Goal: Information Seeking & Learning: Learn about a topic

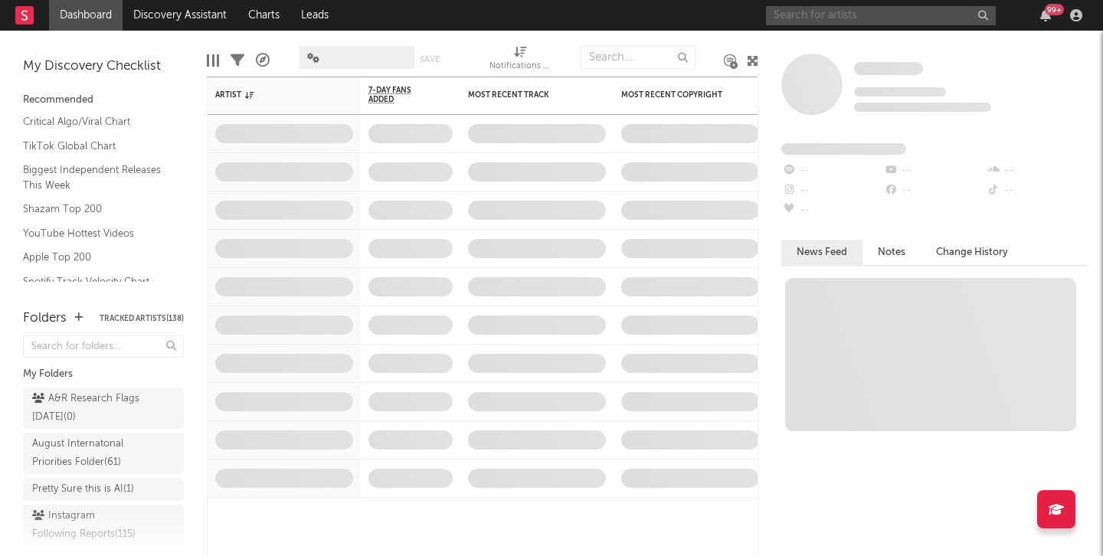
click at [805, 11] on input "text" at bounding box center [881, 15] width 230 height 19
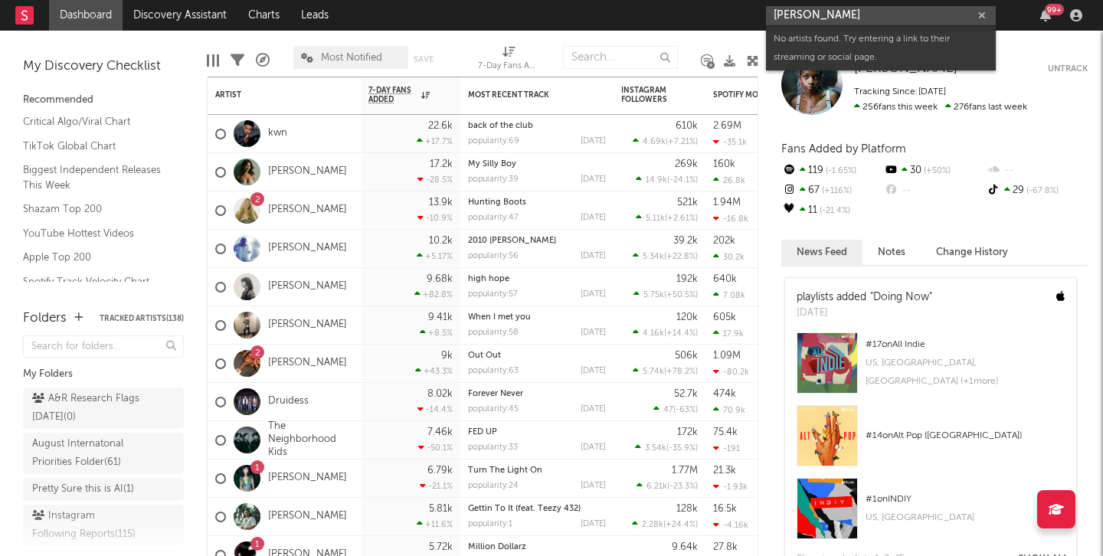
click at [858, 16] on input "[PERSON_NAME]" at bounding box center [881, 15] width 230 height 19
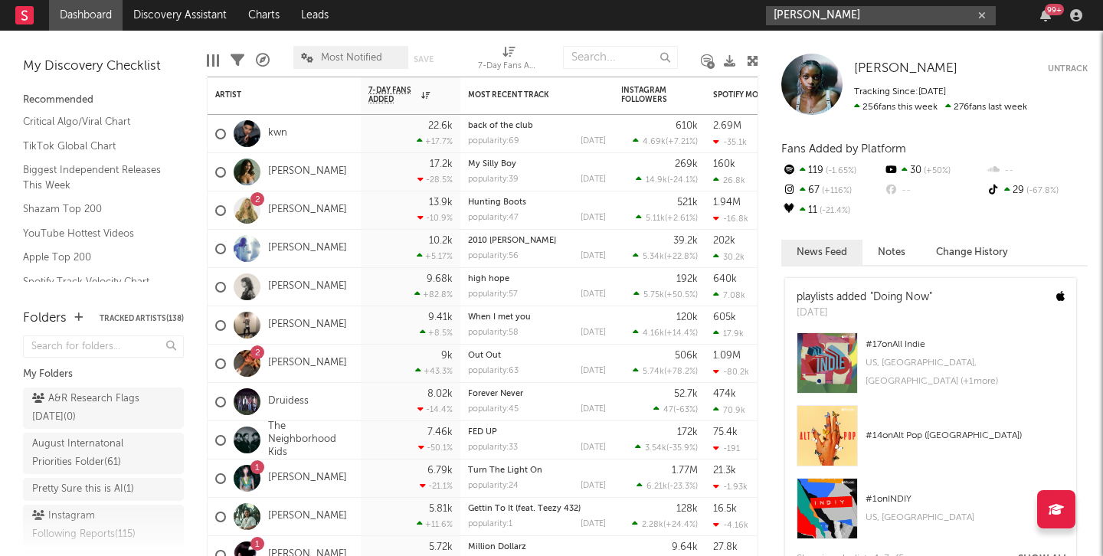
type input "[PERSON_NAME]"
drag, startPoint x: 855, startPoint y: 18, endPoint x: 693, endPoint y: 14, distance: 162.4
click at [693, 14] on nav "Dashboard Discovery Assistant Charts Leads [PERSON_NAME] 99 +" at bounding box center [551, 15] width 1103 height 31
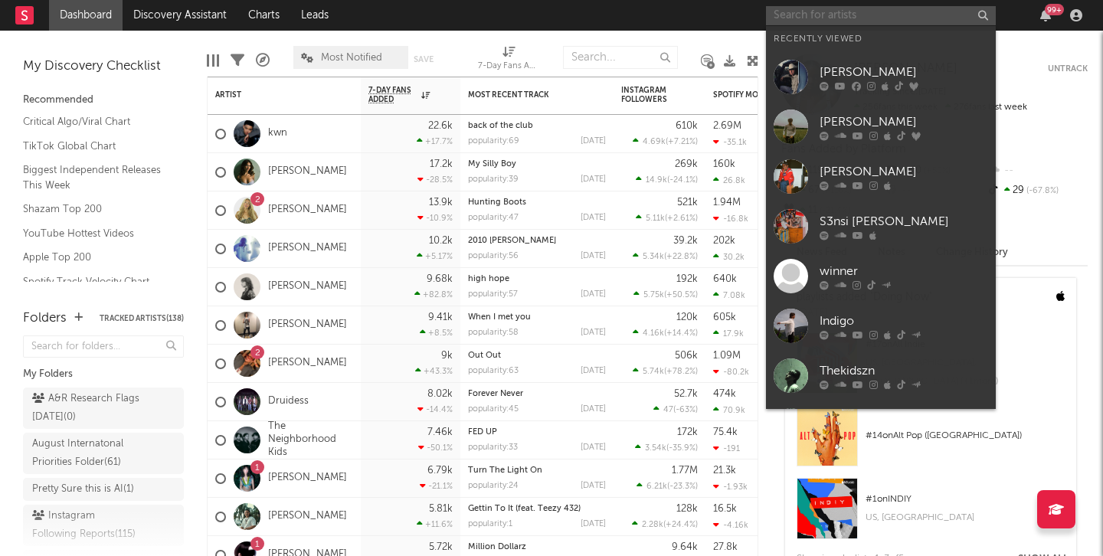
paste input "[URL][DOMAIN_NAME]"
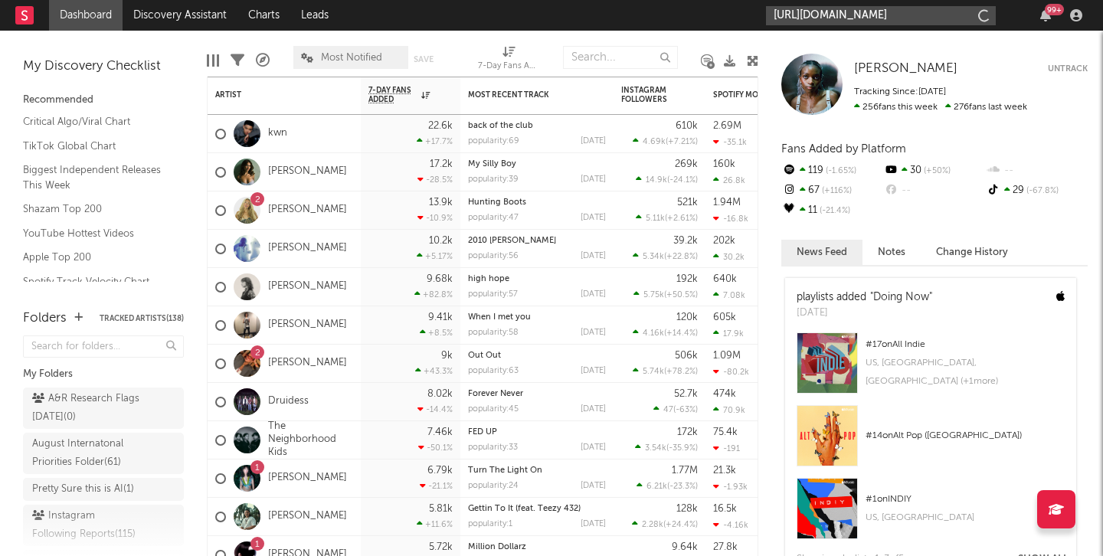
scroll to position [0, 521]
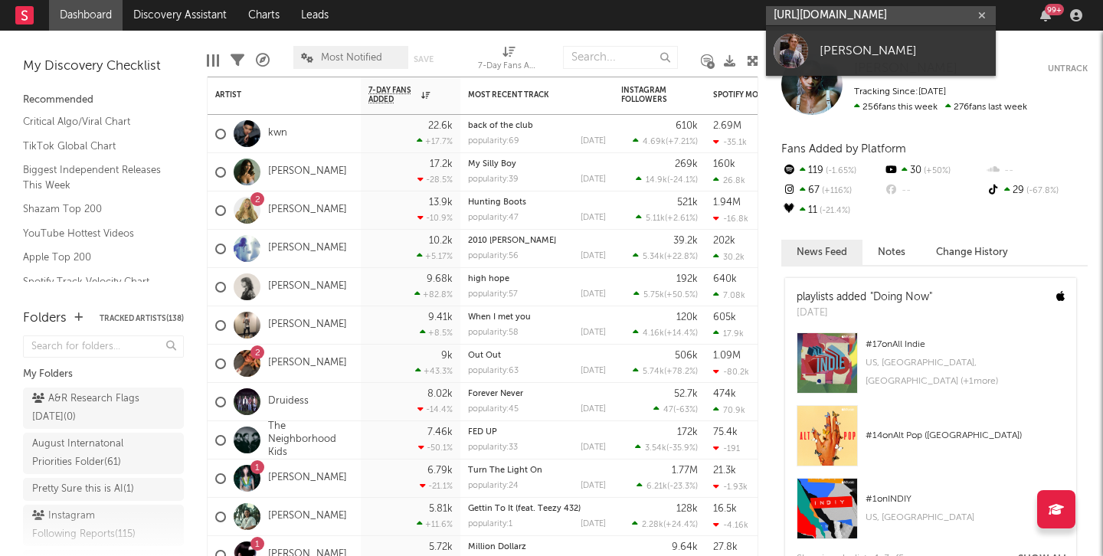
type input "[URL][DOMAIN_NAME]"
click at [795, 60] on div at bounding box center [790, 51] width 34 height 34
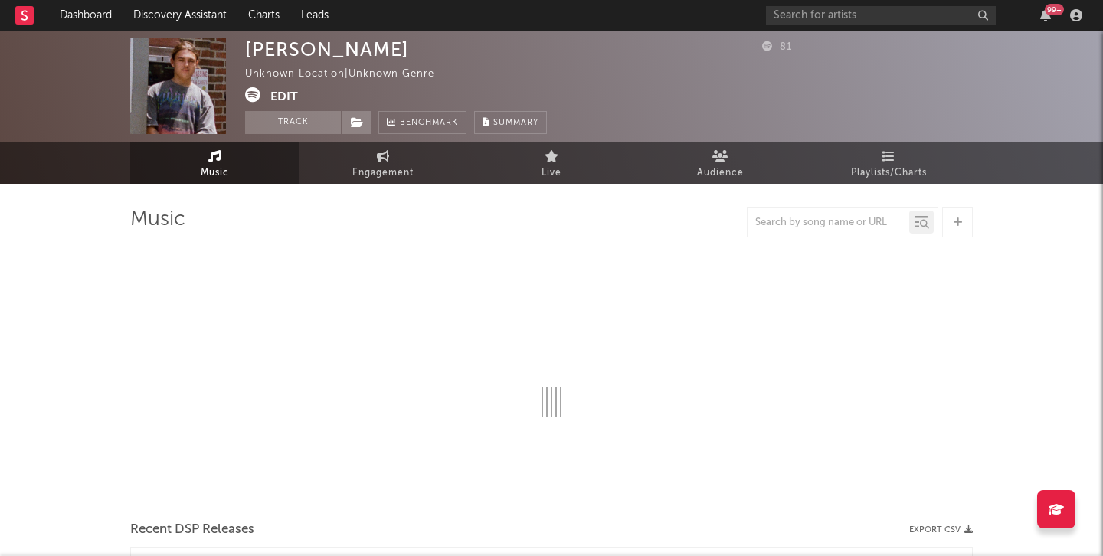
select select "1w"
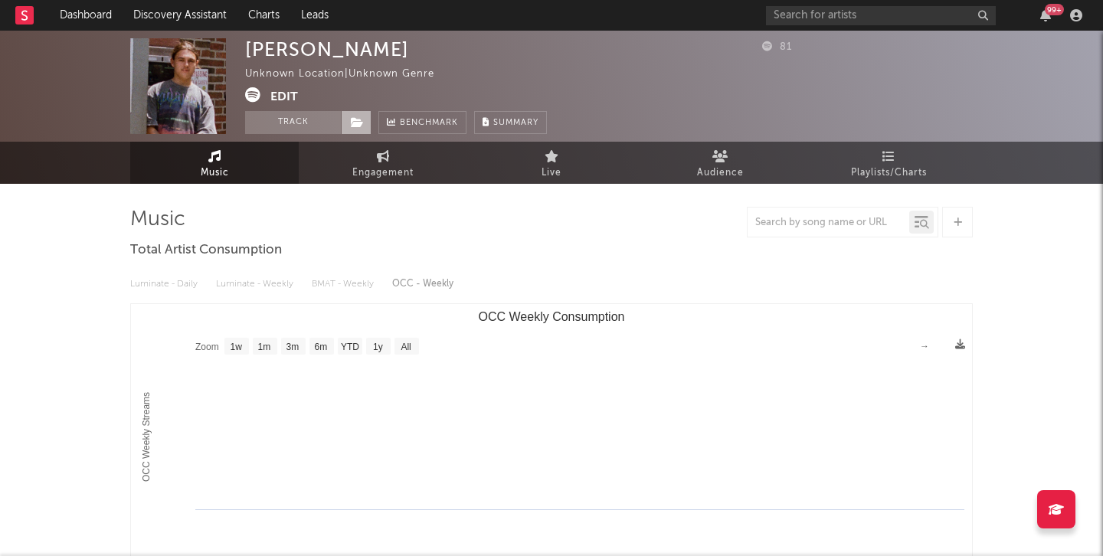
click at [356, 114] on span at bounding box center [356, 122] width 31 height 23
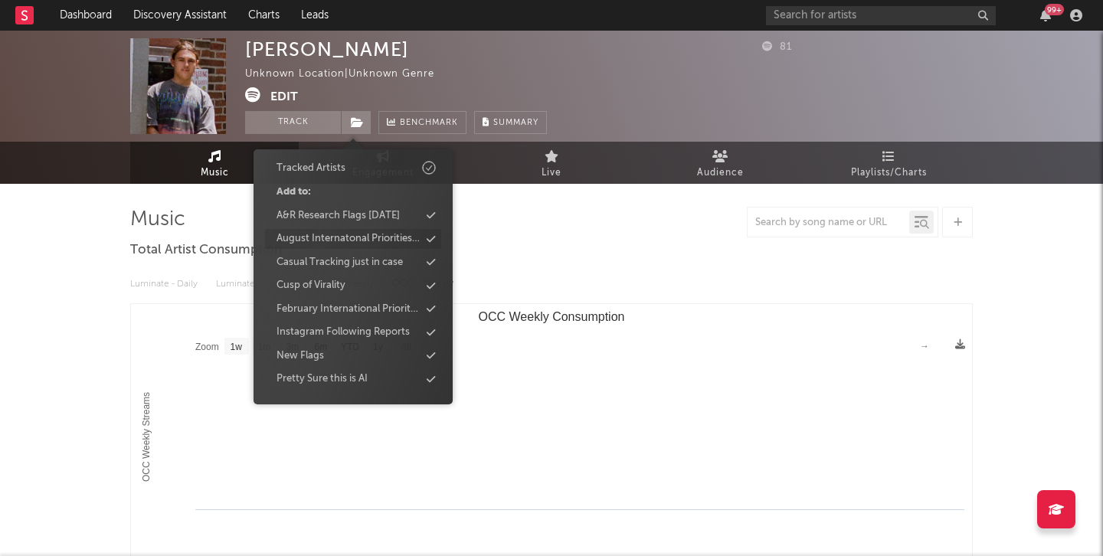
scroll to position [90, 0]
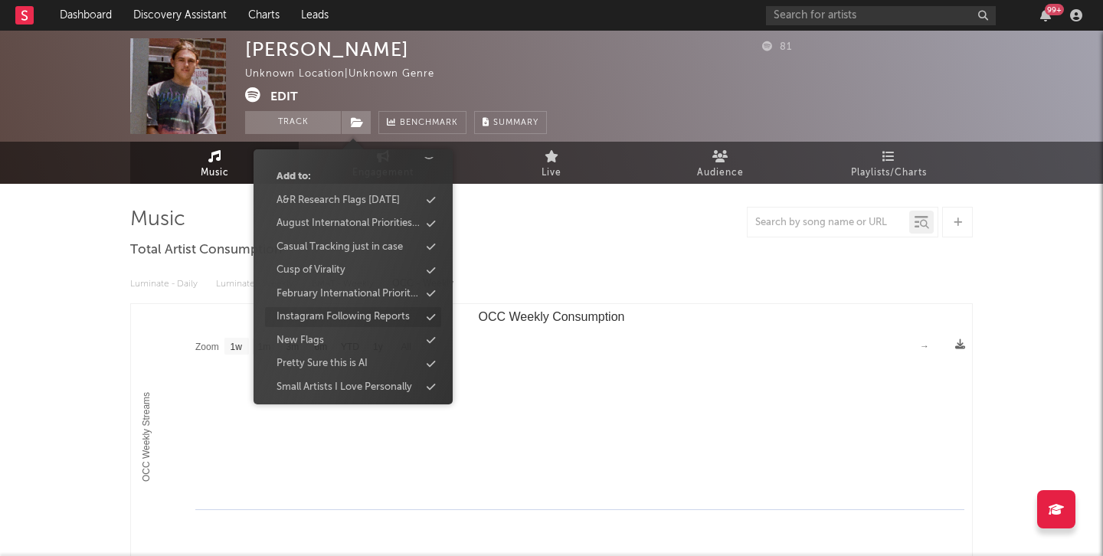
click at [378, 310] on div "Instagram Following Reports" at bounding box center [342, 316] width 133 height 15
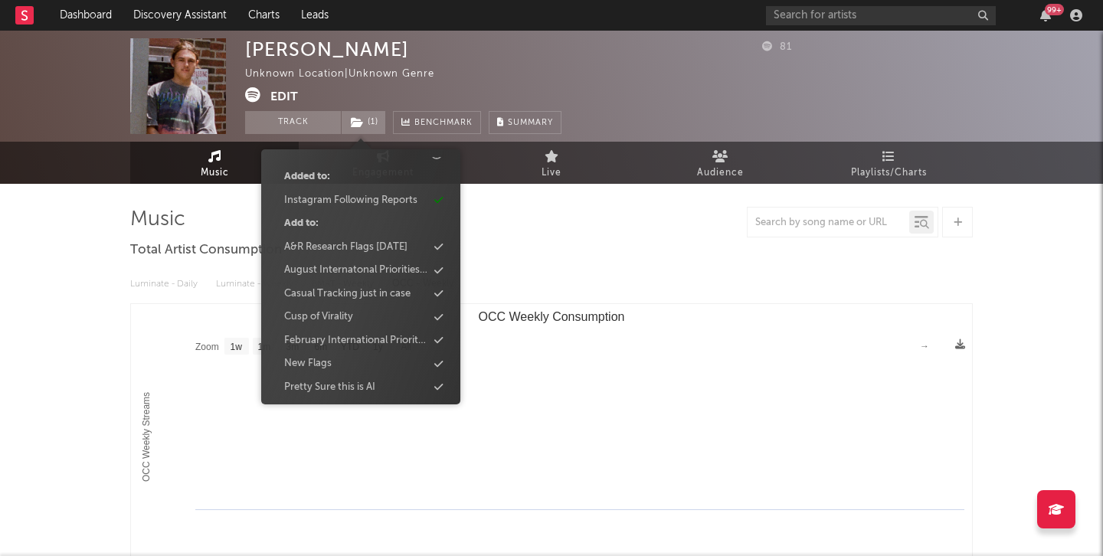
click at [602, 221] on div at bounding box center [551, 222] width 842 height 31
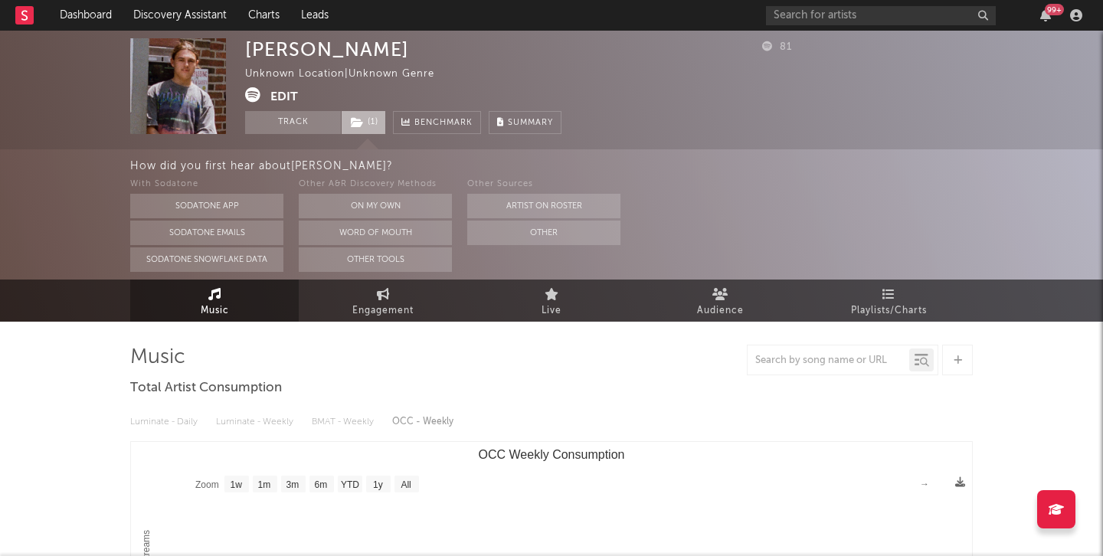
click at [367, 123] on span "( 1 )" at bounding box center [363, 122] width 45 height 23
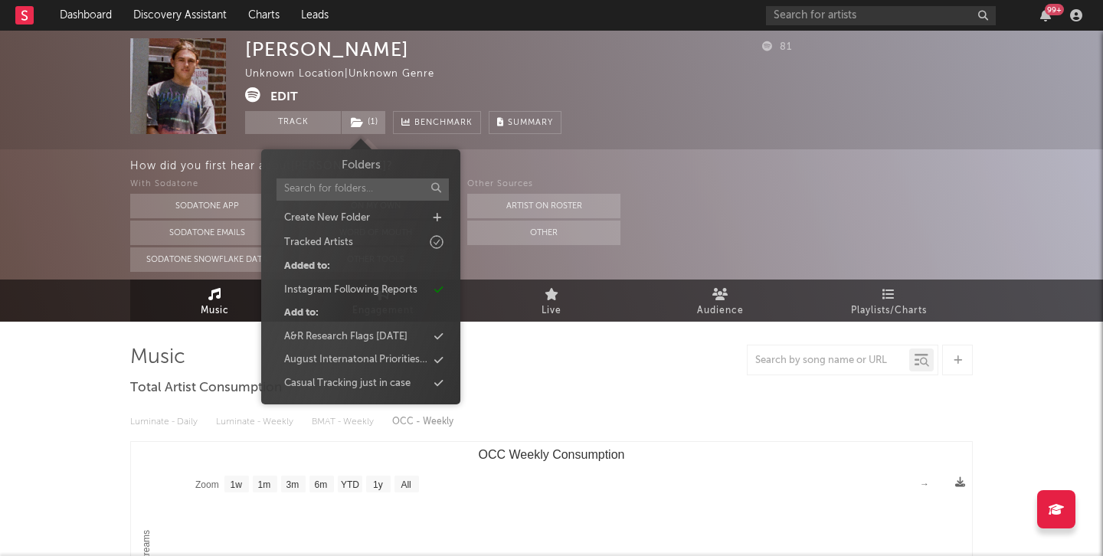
click at [287, 95] on button "Edit" at bounding box center [284, 96] width 28 height 19
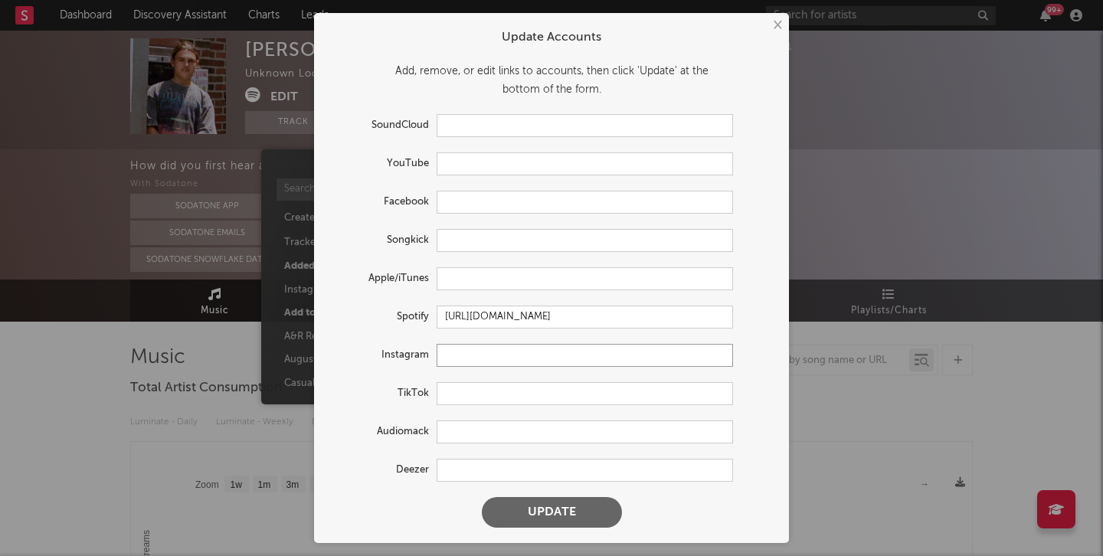
click at [466, 354] on input "text" at bounding box center [584, 355] width 296 height 23
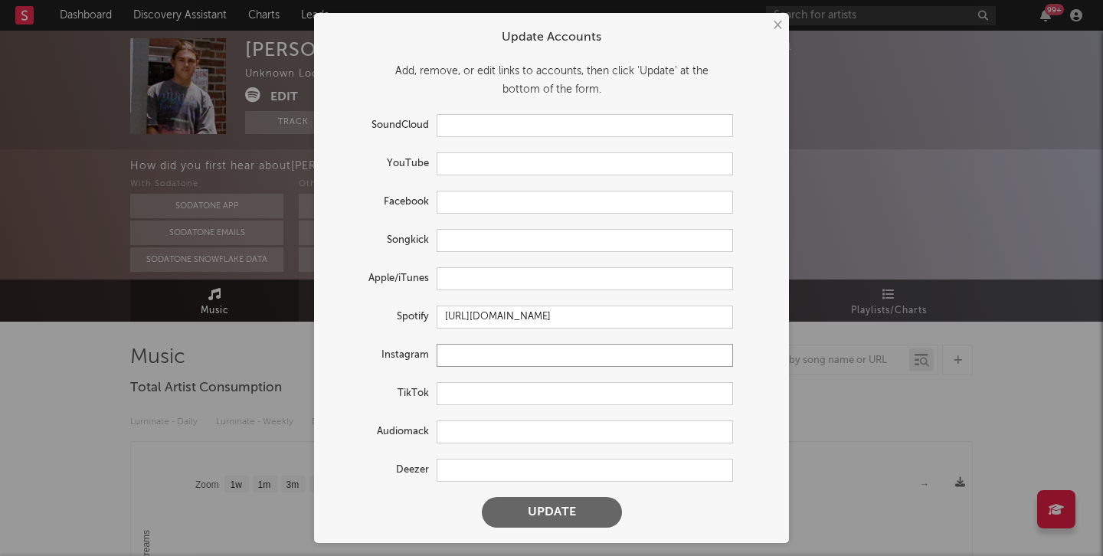
paste input "[URL][DOMAIN_NAME]"
type input "[URL][DOMAIN_NAME]"
click at [585, 508] on button "Update" at bounding box center [552, 512] width 140 height 31
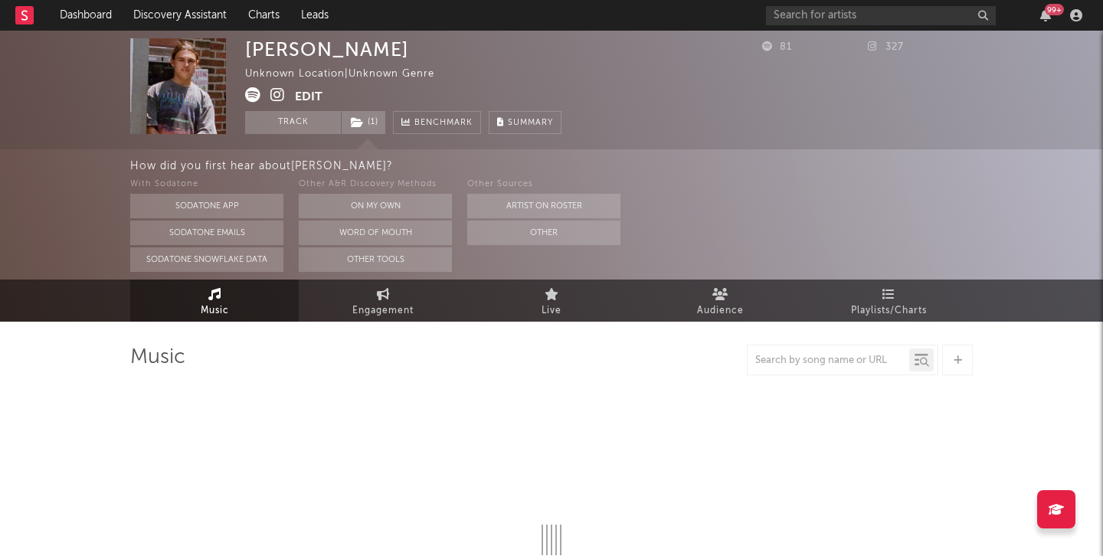
select select "1w"
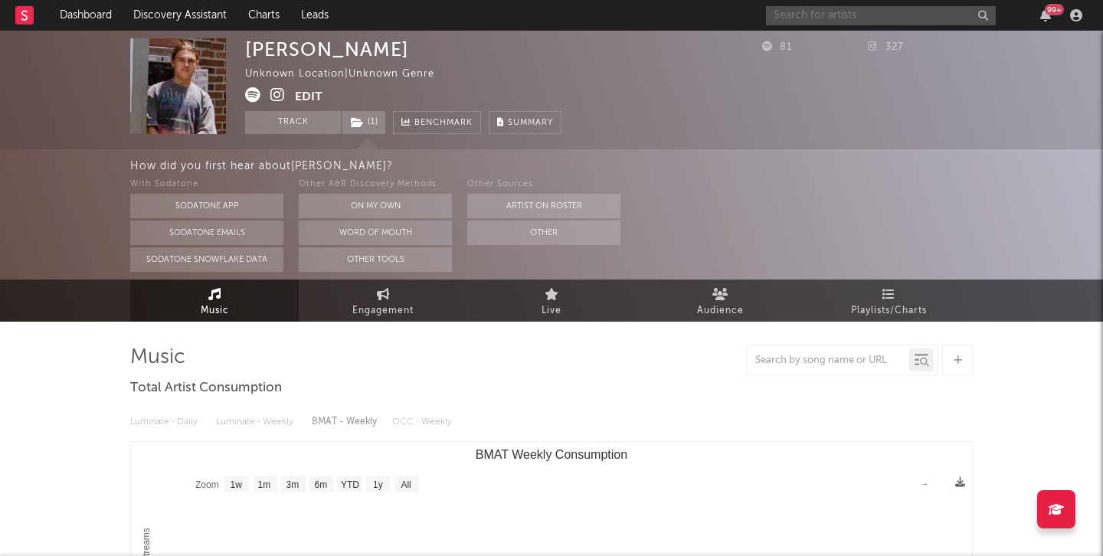
click at [886, 9] on input "text" at bounding box center [881, 15] width 230 height 19
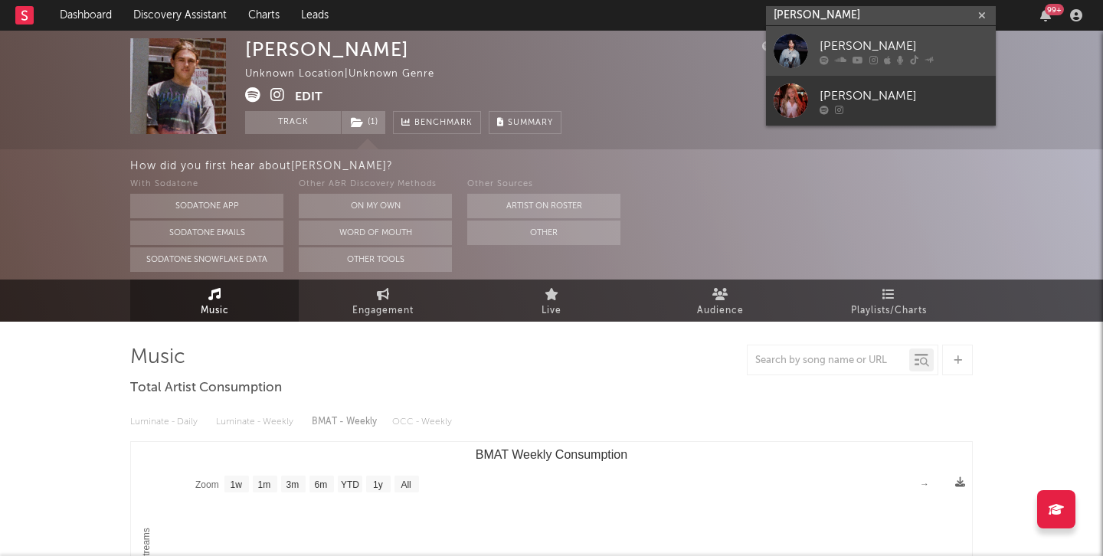
type input "[PERSON_NAME]"
click at [858, 55] on icon at bounding box center [857, 59] width 11 height 9
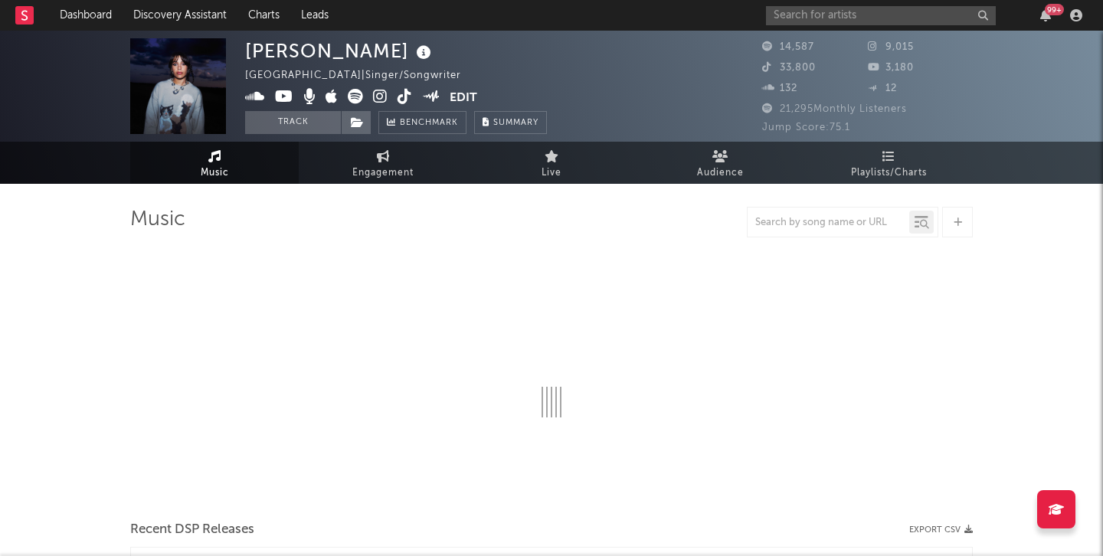
select select "1w"
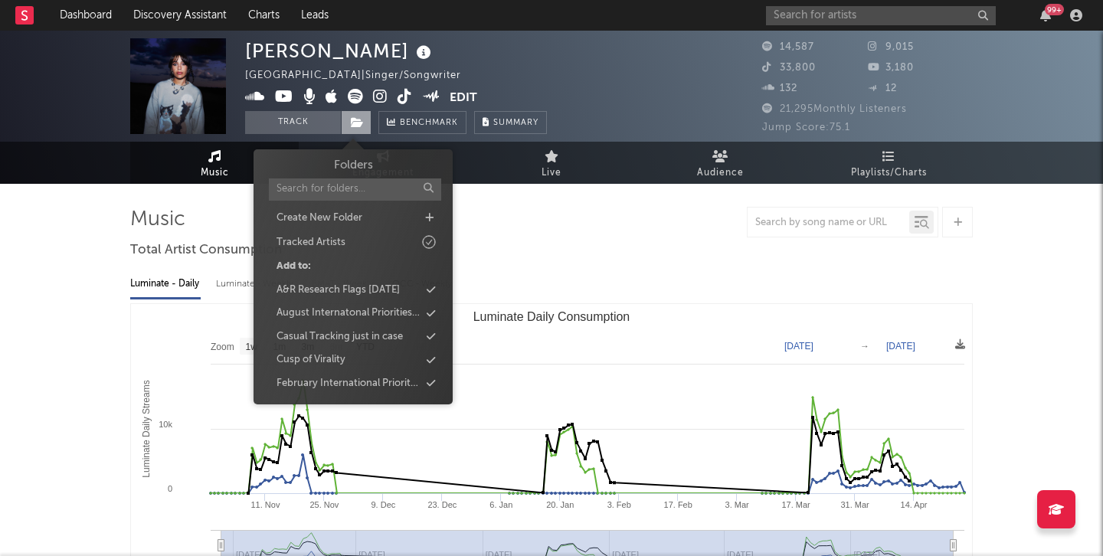
click at [355, 113] on span at bounding box center [356, 122] width 31 height 23
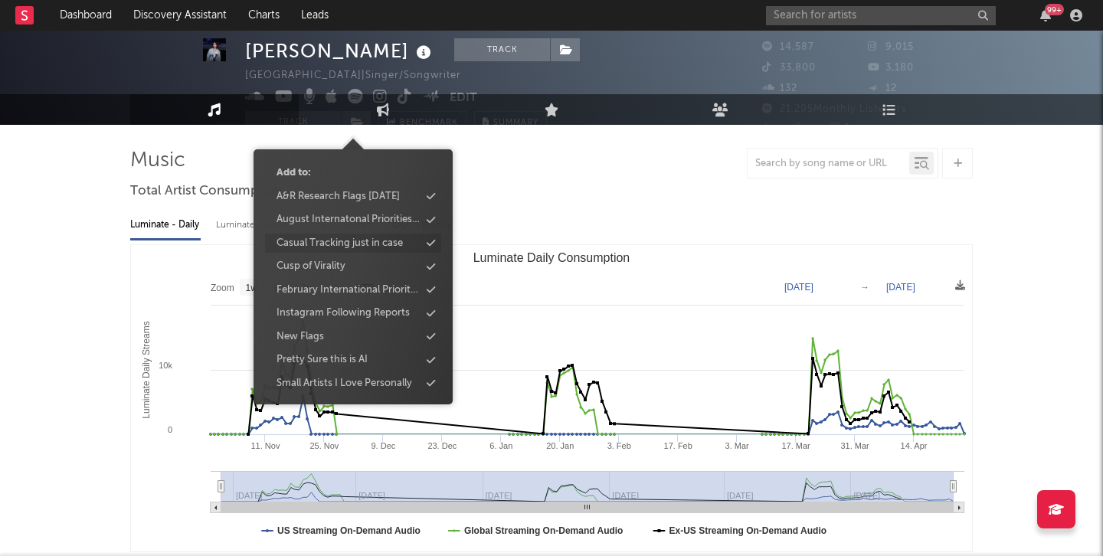
scroll to position [100, 0]
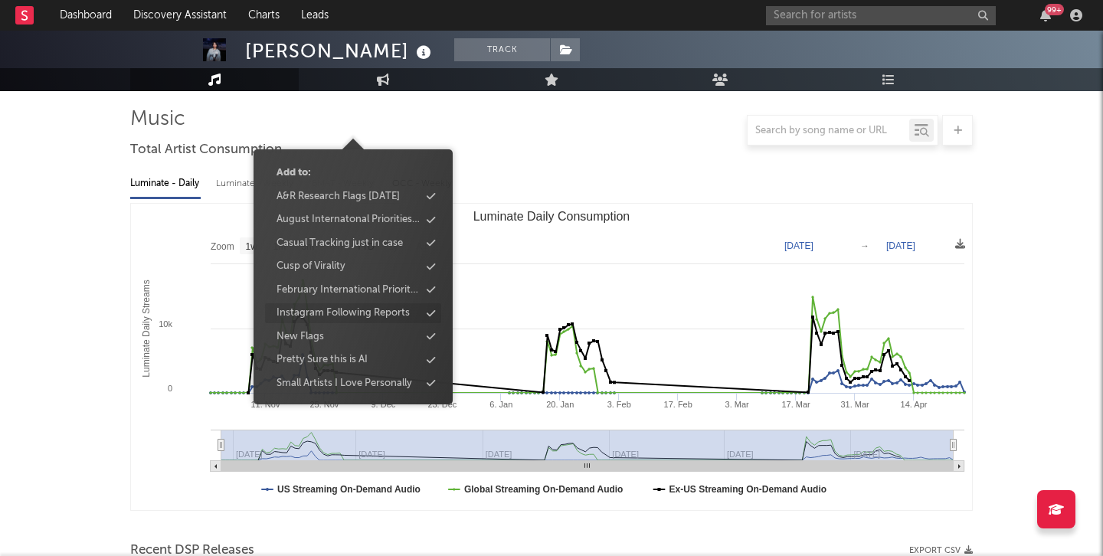
click at [379, 303] on div "Instagram Following Reports" at bounding box center [353, 313] width 176 height 20
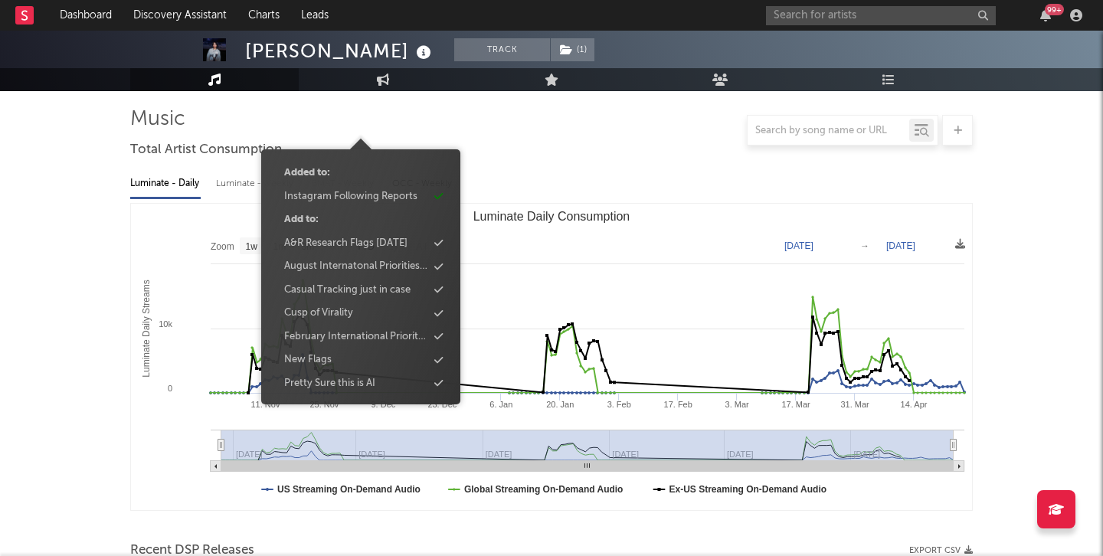
click at [639, 184] on div "Luminate - Daily Luminate - Weekly BMAT - Weekly OCC - Weekly" at bounding box center [551, 184] width 842 height 26
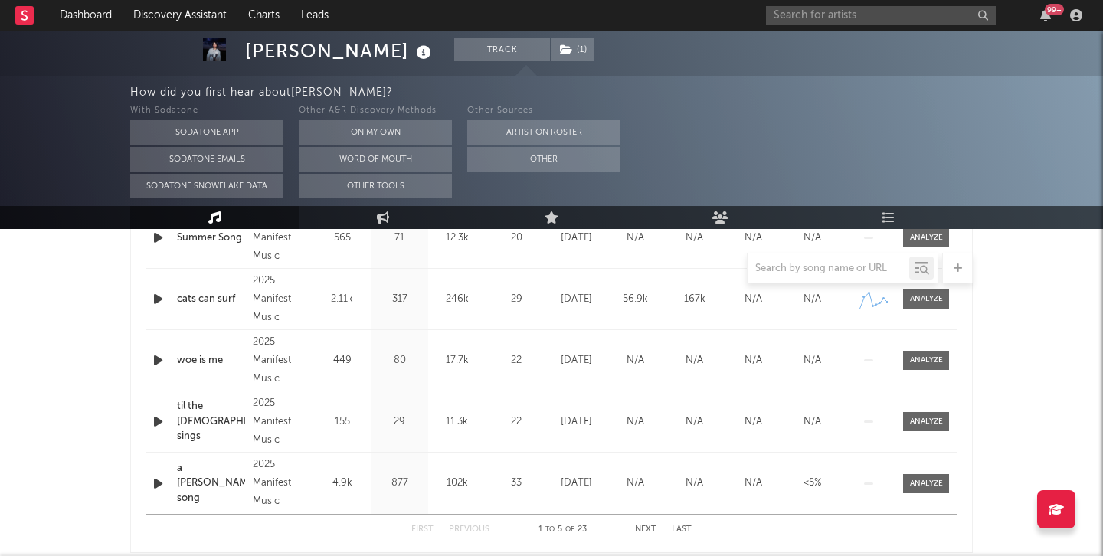
scroll to position [0, 0]
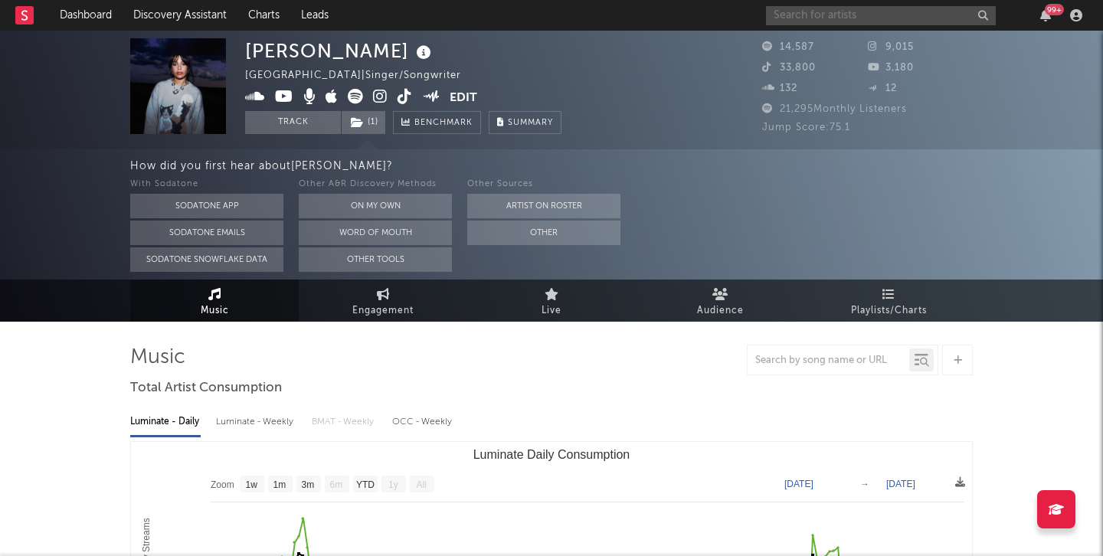
click at [818, 15] on input "text" at bounding box center [881, 15] width 230 height 19
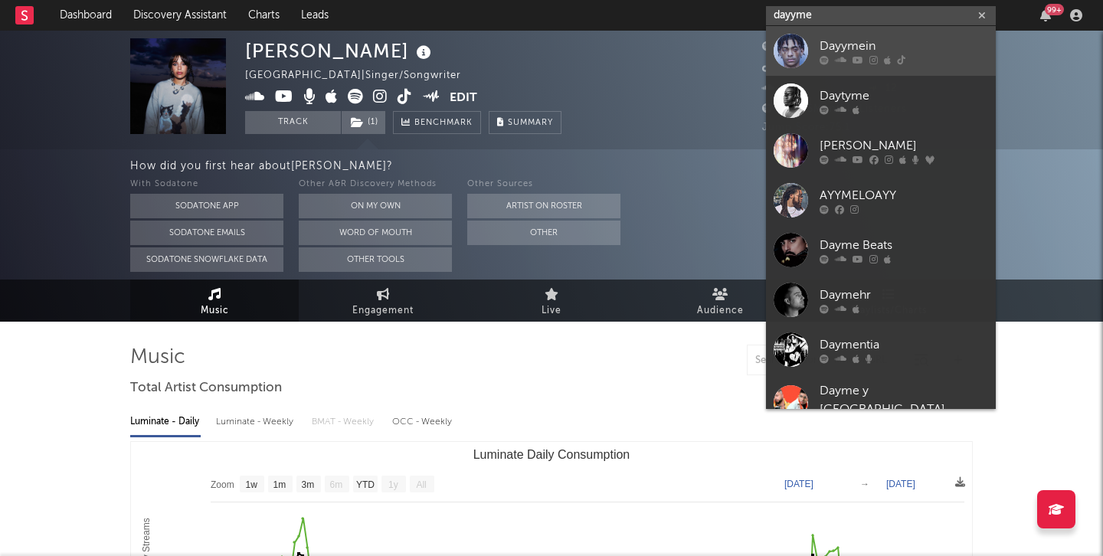
type input "dayyme"
click at [837, 36] on link "Dayymein" at bounding box center [881, 51] width 230 height 50
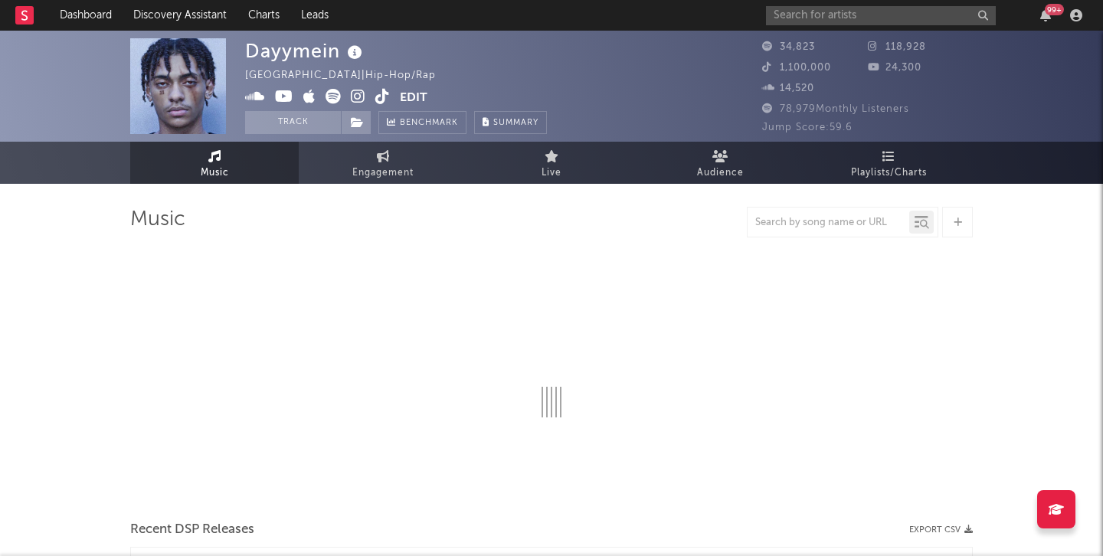
select select "6m"
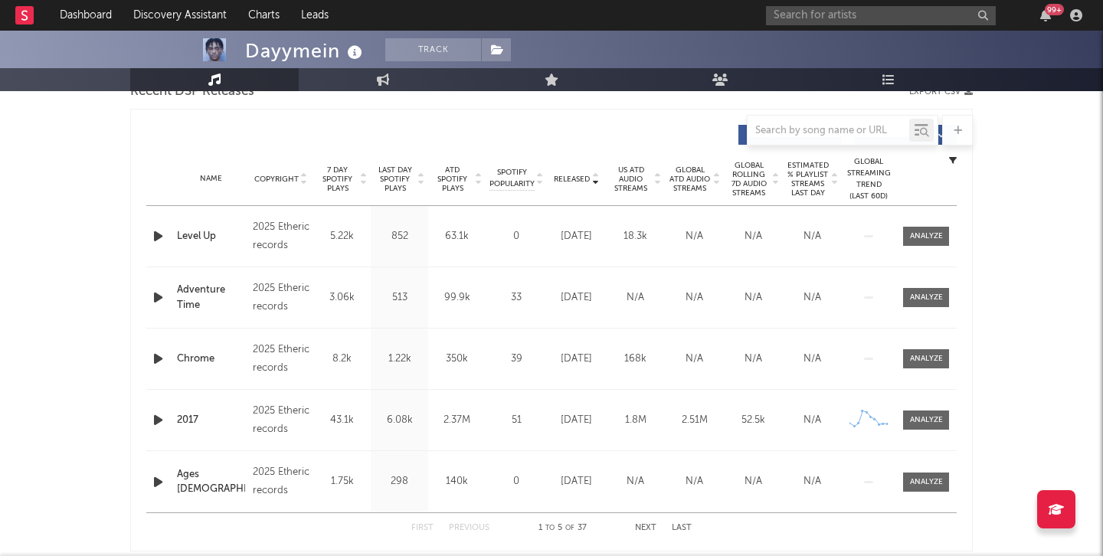
scroll to position [550, 0]
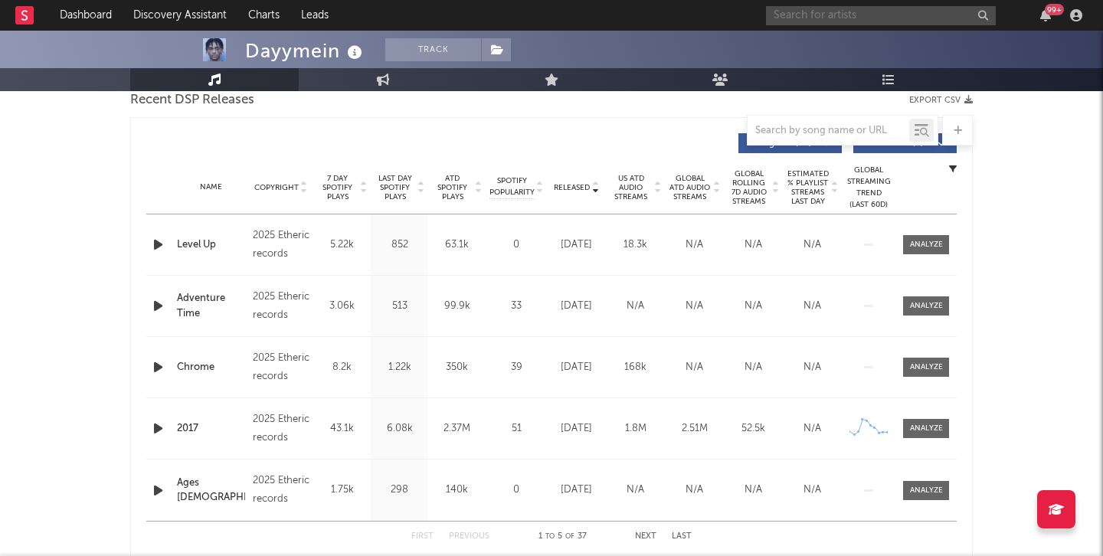
click at [815, 18] on input "text" at bounding box center [881, 15] width 230 height 19
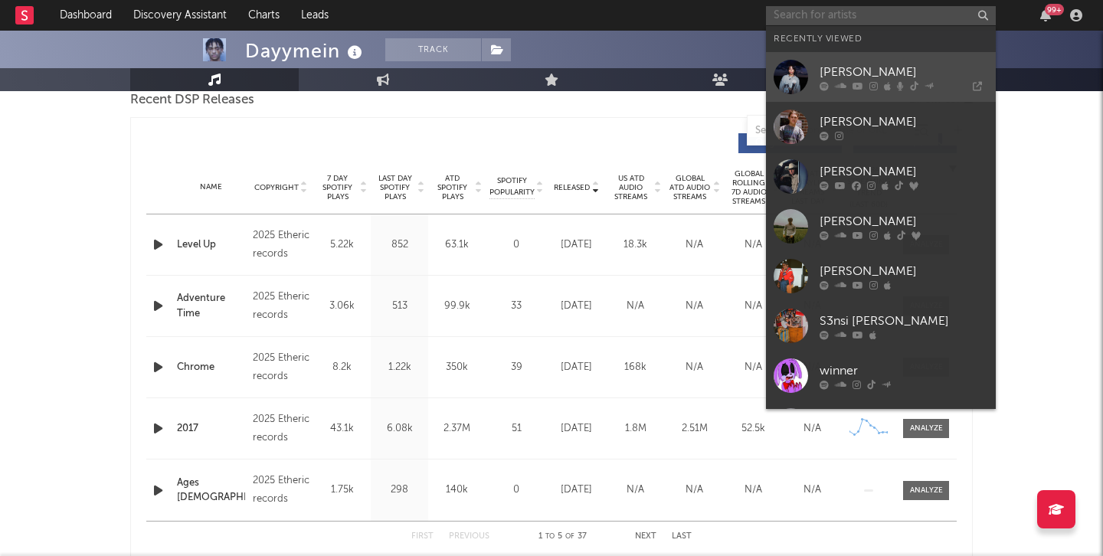
paste input "[URL][DOMAIN_NAME]"
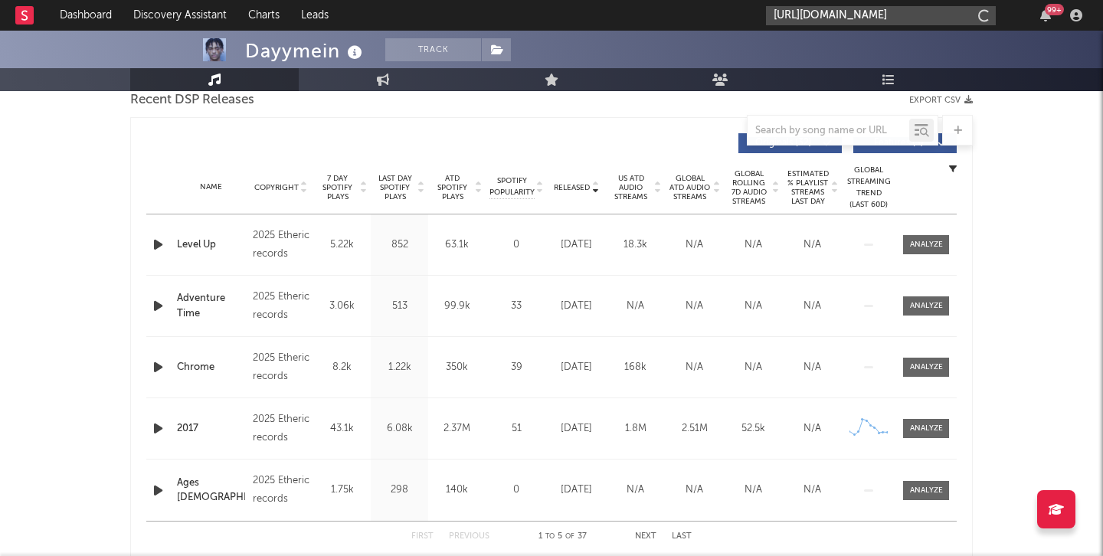
scroll to position [0, 44]
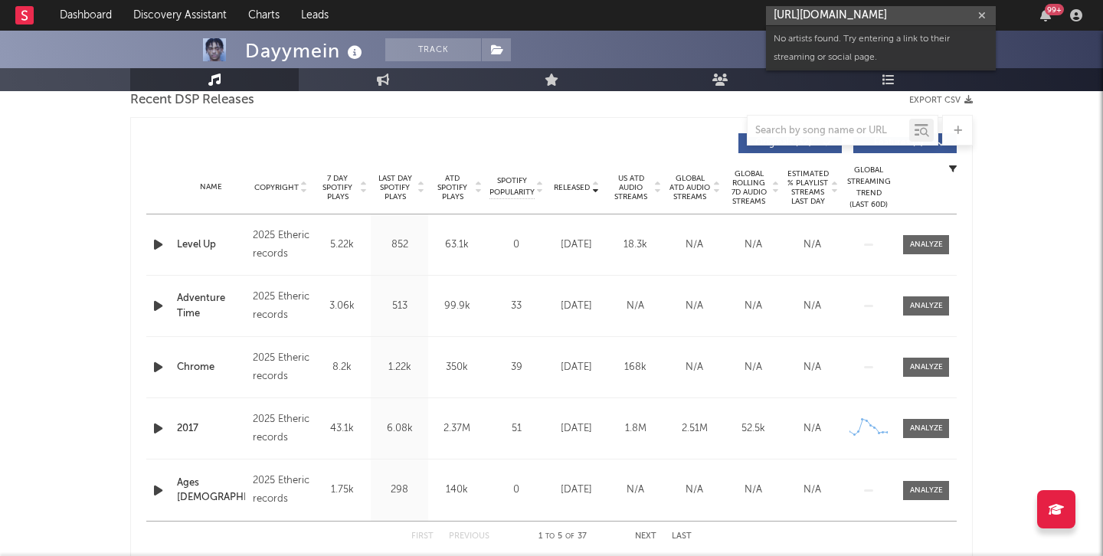
type input "[URL][DOMAIN_NAME]"
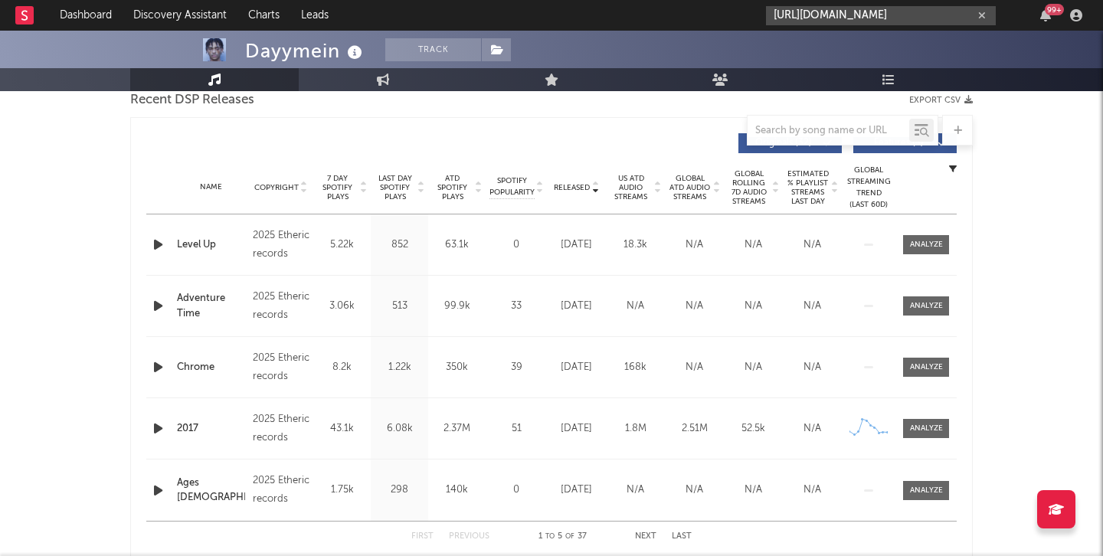
click at [982, 14] on icon "button" at bounding box center [982, 16] width 8 height 10
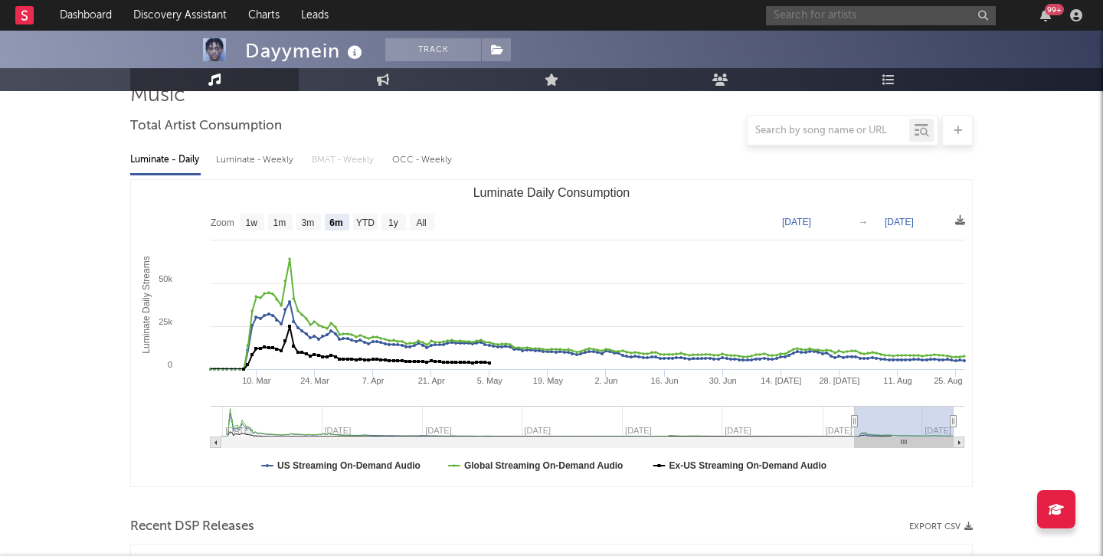
scroll to position [0, 0]
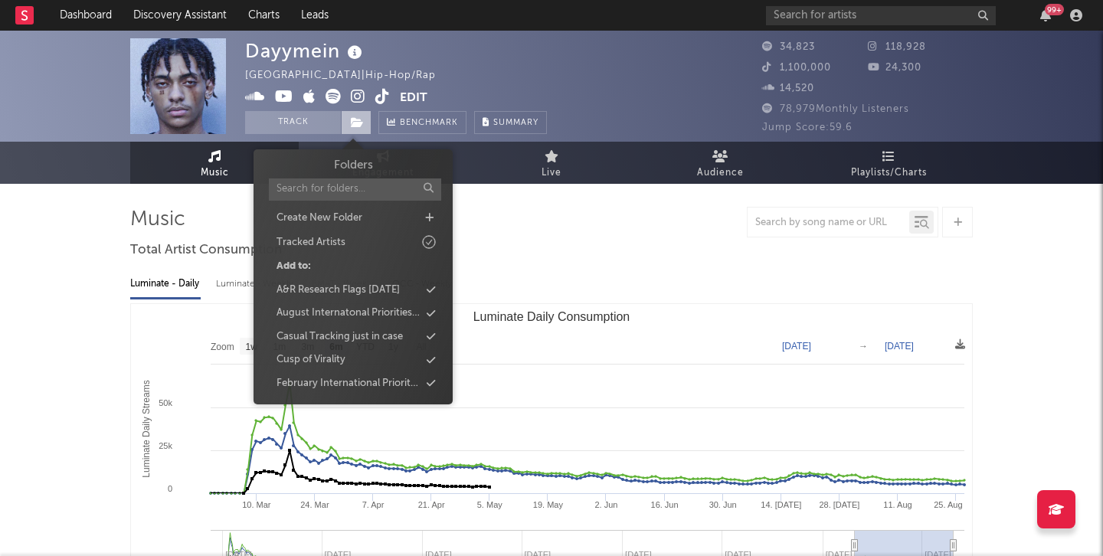
click at [352, 123] on icon at bounding box center [357, 122] width 13 height 11
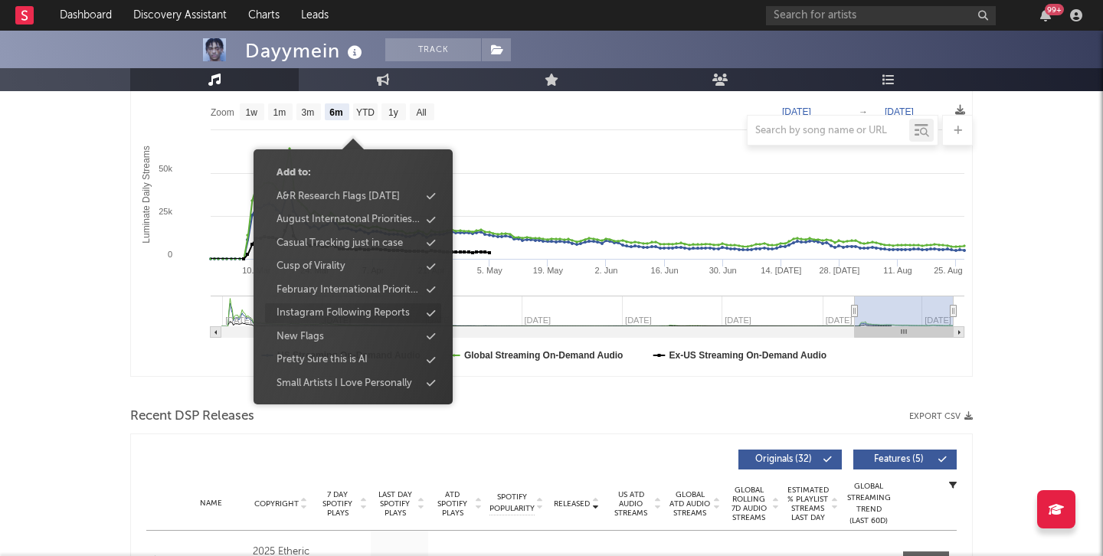
scroll to position [235, 0]
click at [374, 312] on div "Instagram Following Reports" at bounding box center [342, 312] width 133 height 15
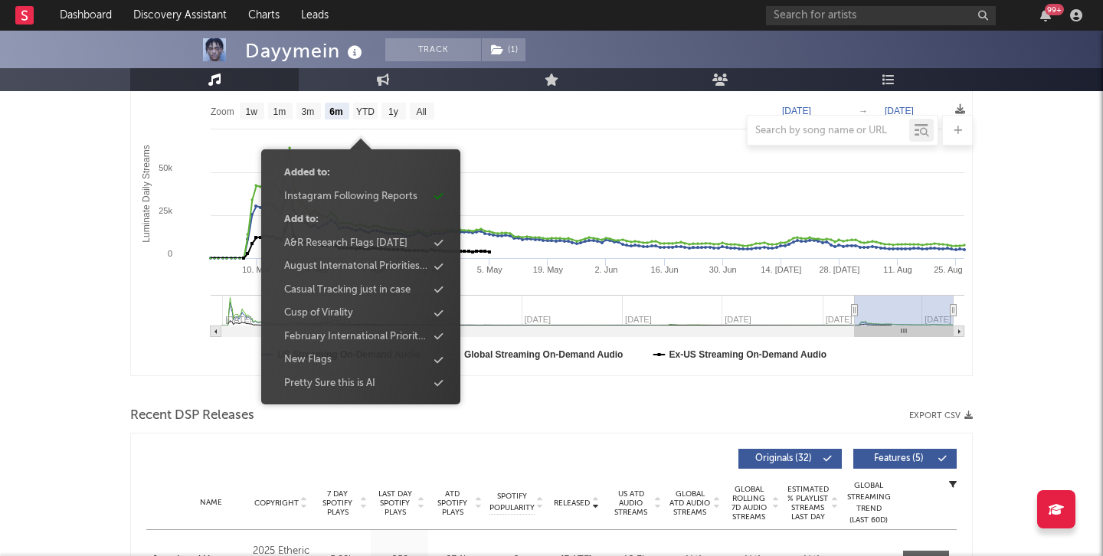
click at [572, 175] on rect "Luminate Daily Consumption" at bounding box center [551, 222] width 841 height 306
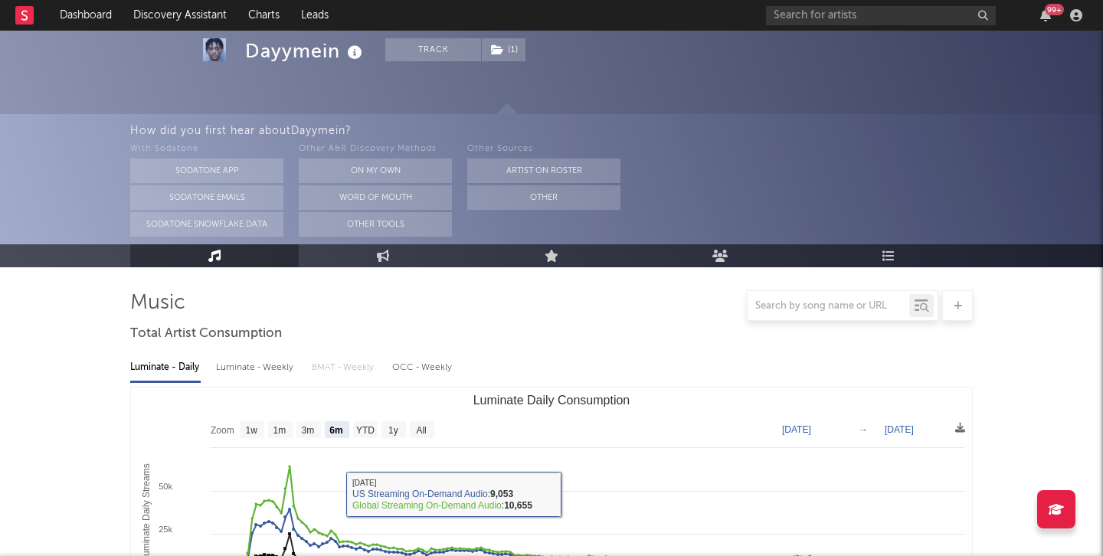
scroll to position [0, 0]
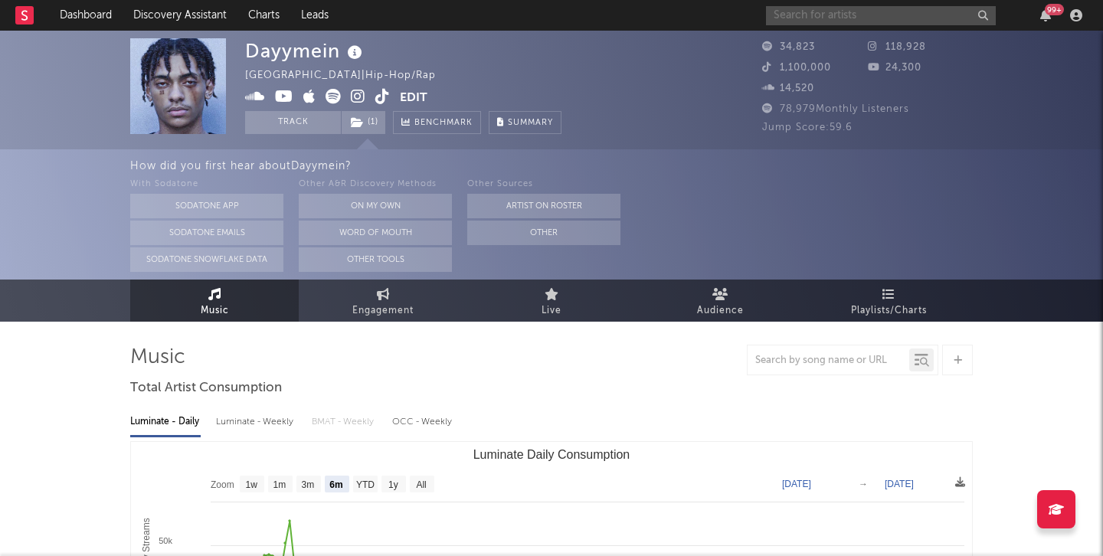
click at [858, 16] on input "text" at bounding box center [881, 15] width 230 height 19
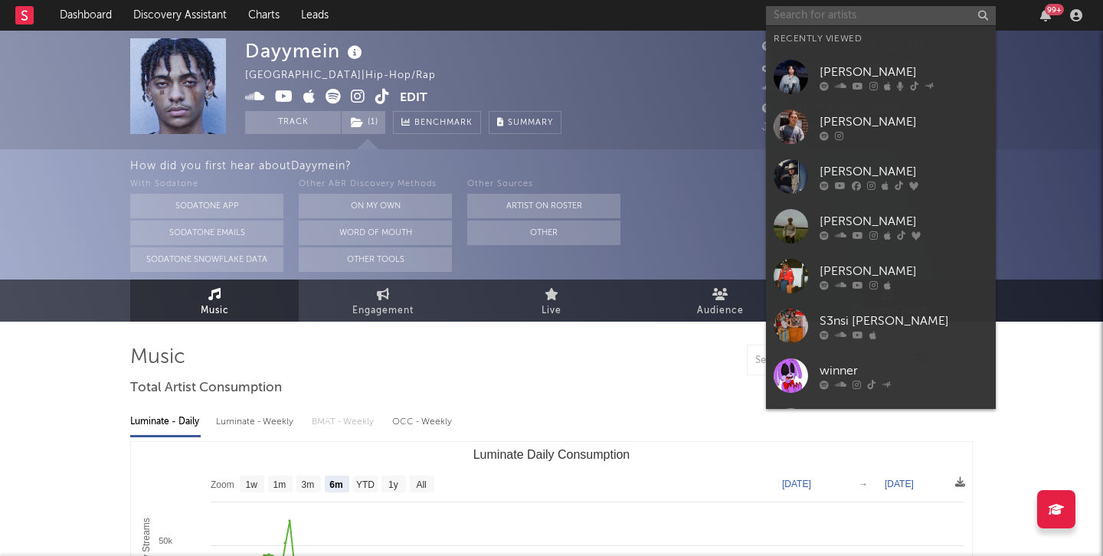
type input "k"
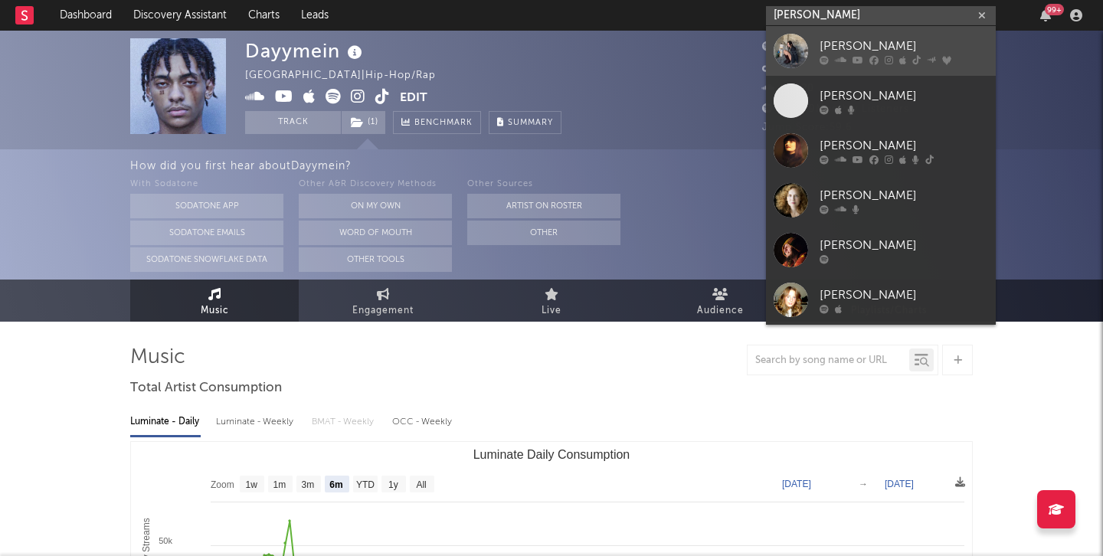
type input "[PERSON_NAME]"
click at [885, 59] on icon at bounding box center [888, 59] width 8 height 9
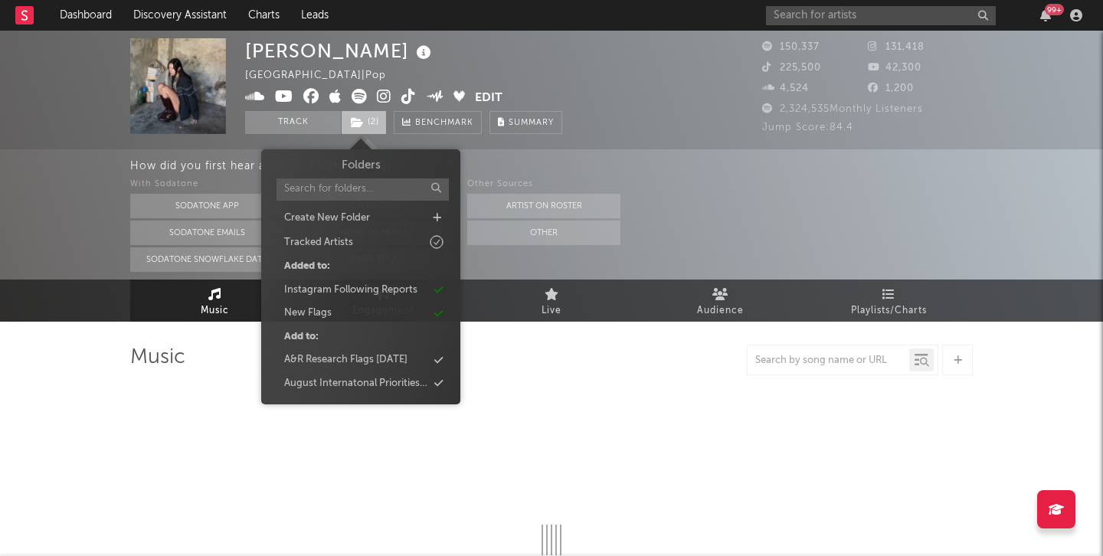
click at [357, 120] on icon at bounding box center [357, 122] width 13 height 11
select select "6m"
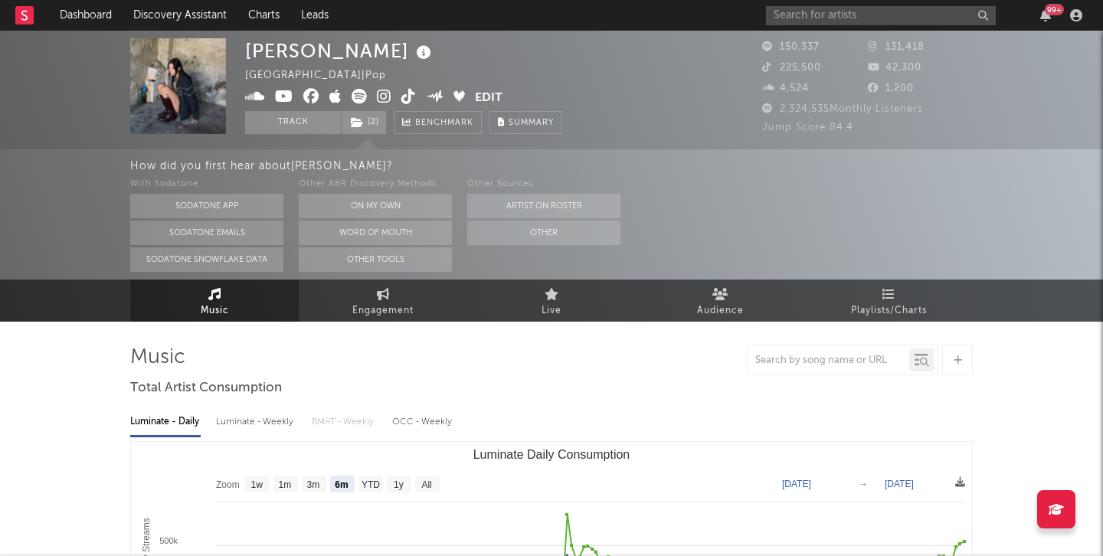
click at [395, 68] on div "[PERSON_NAME] [GEOGRAPHIC_DATA] | Pop Edit Track ( 2 ) Benchmark Summary" at bounding box center [403, 86] width 317 height 96
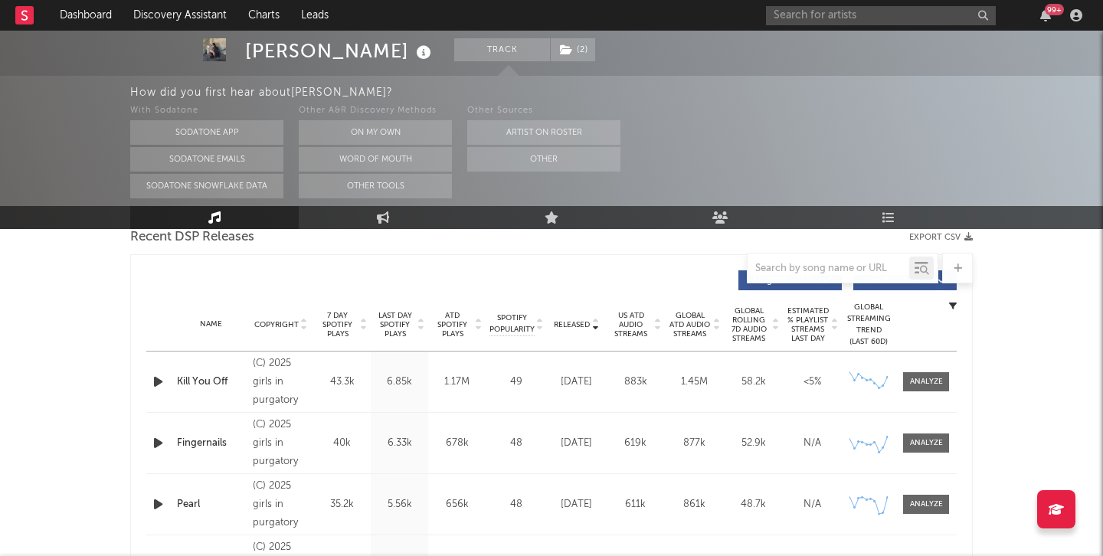
scroll to position [547, 0]
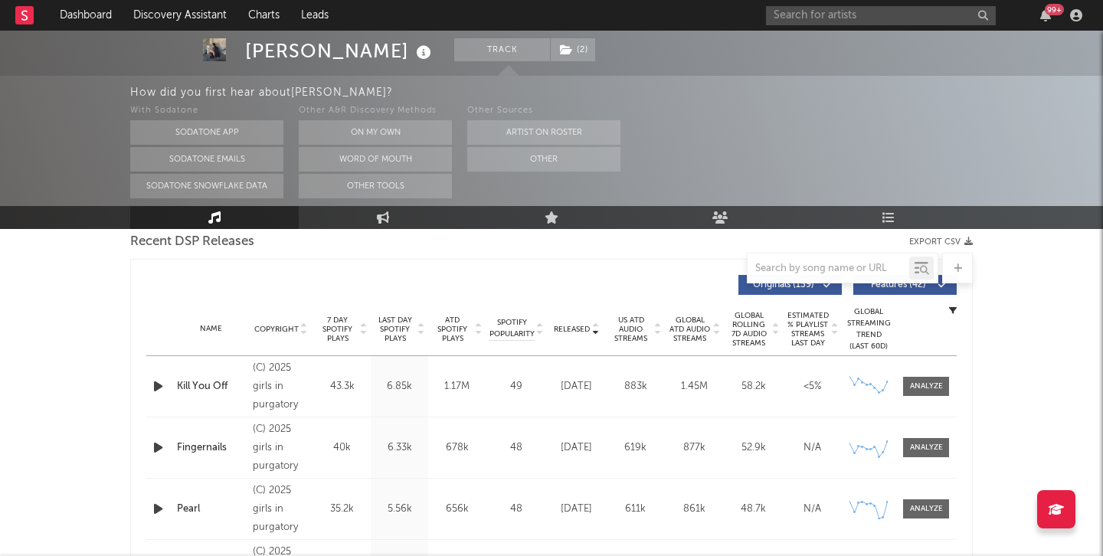
click at [335, 325] on span "7 Day Spotify Plays" at bounding box center [337, 329] width 41 height 28
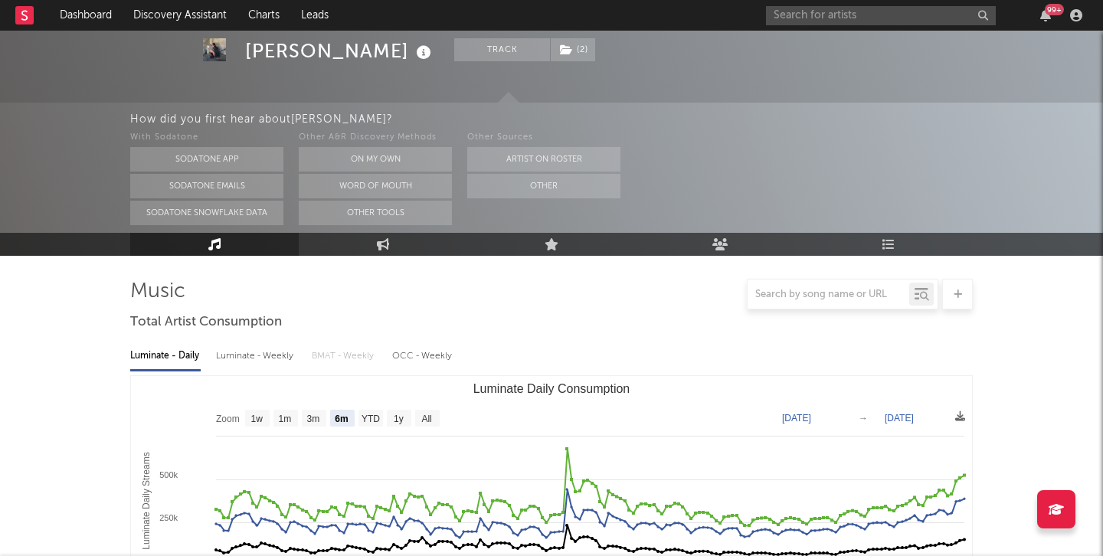
scroll to position [0, 0]
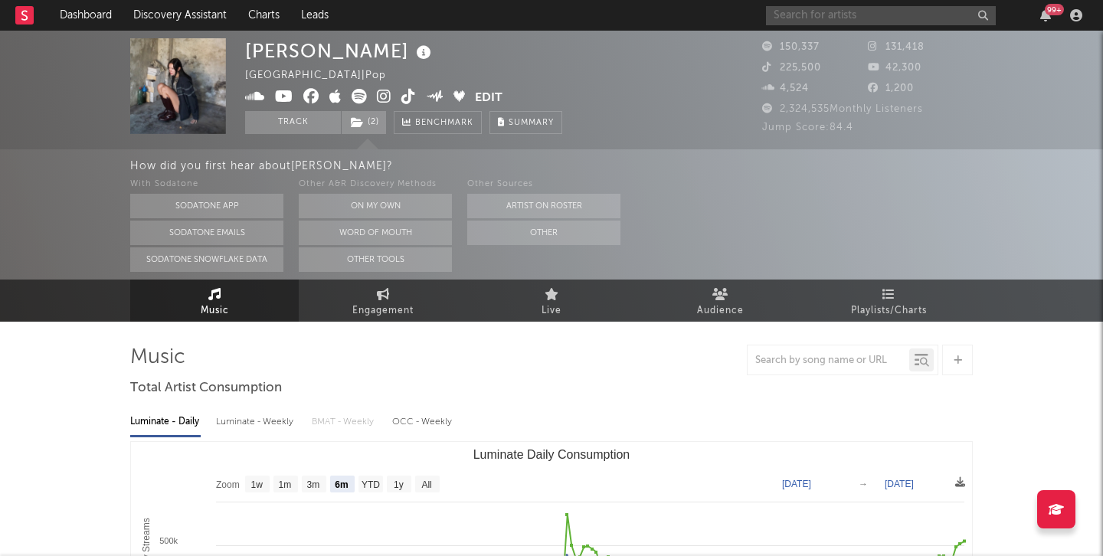
click at [869, 8] on input "text" at bounding box center [881, 15] width 230 height 19
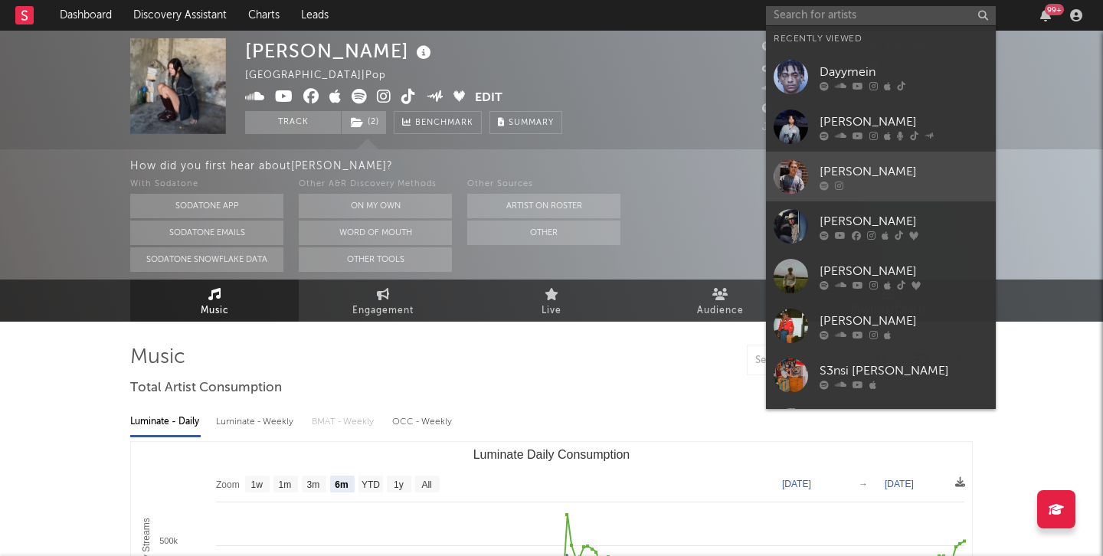
click at [884, 171] on div "[PERSON_NAME]" at bounding box center [903, 171] width 168 height 18
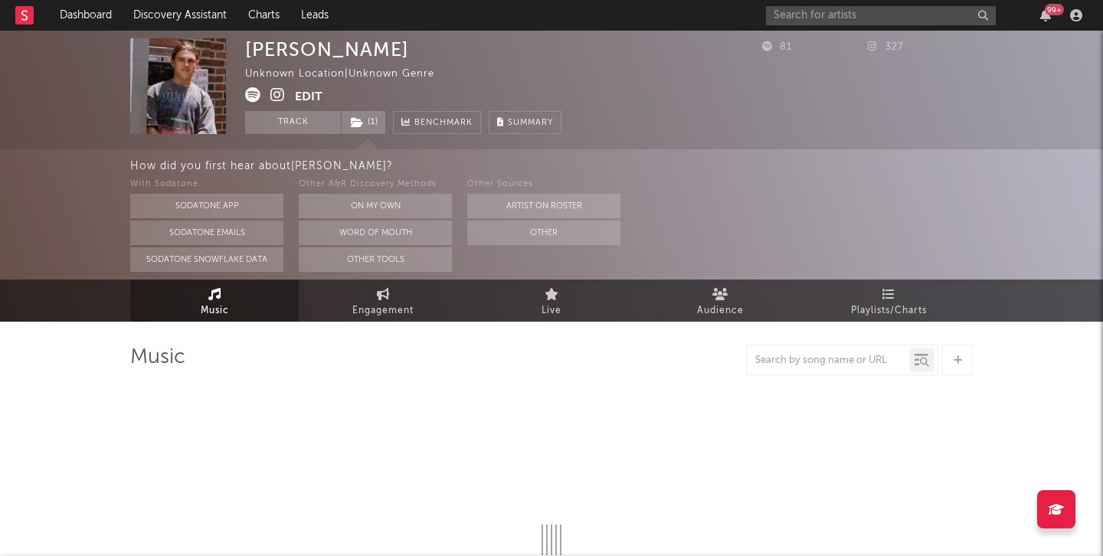
select select "1w"
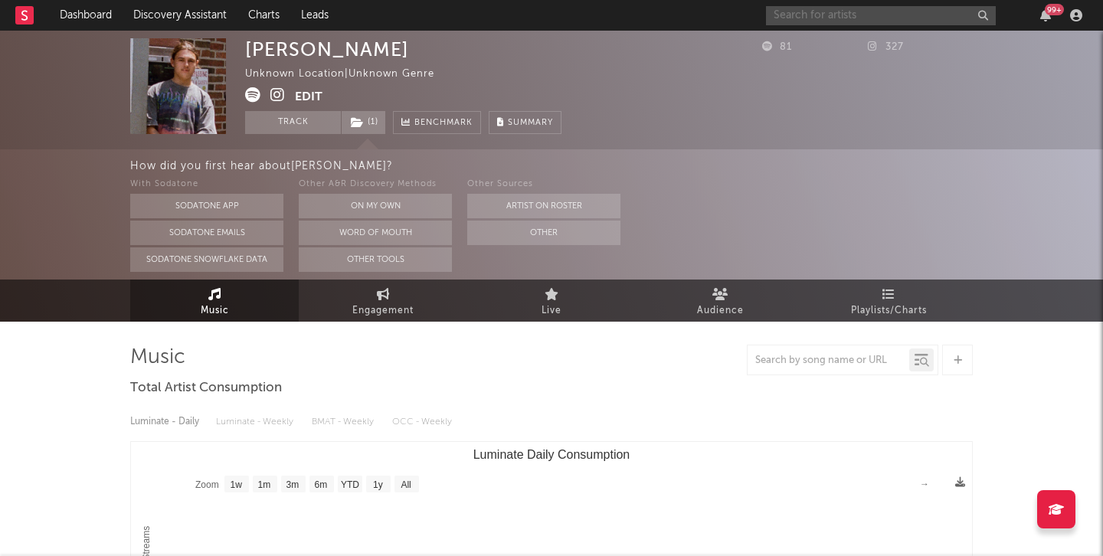
click at [809, 14] on input "text" at bounding box center [881, 15] width 230 height 19
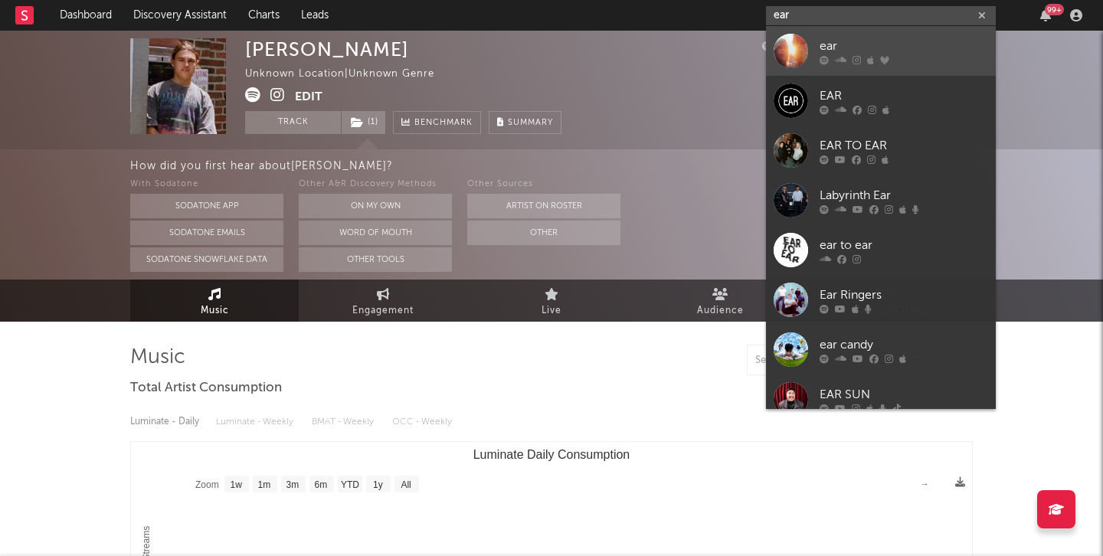
type input "ear"
click at [857, 51] on div "ear" at bounding box center [903, 46] width 168 height 18
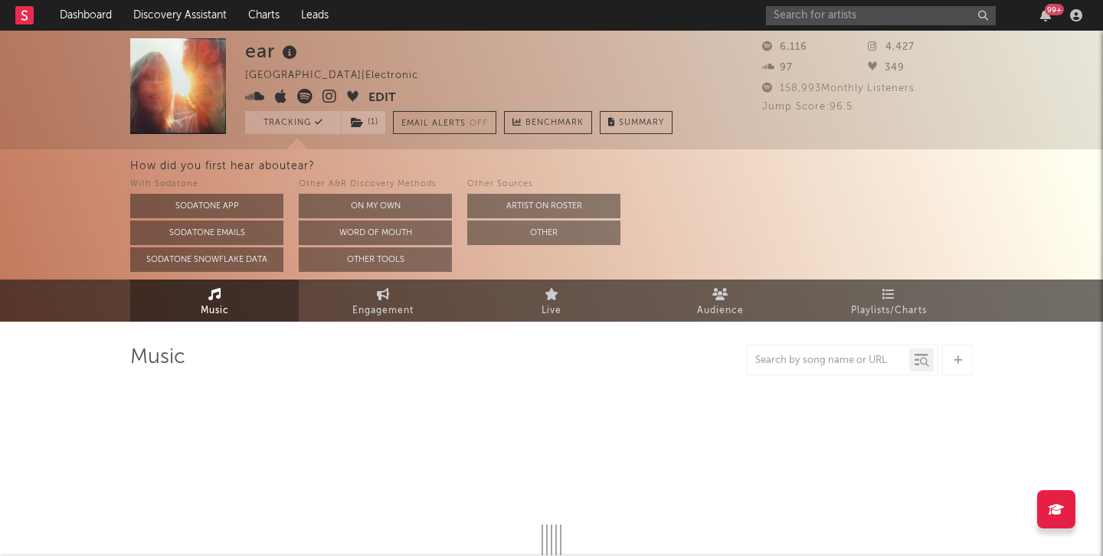
select select "1w"
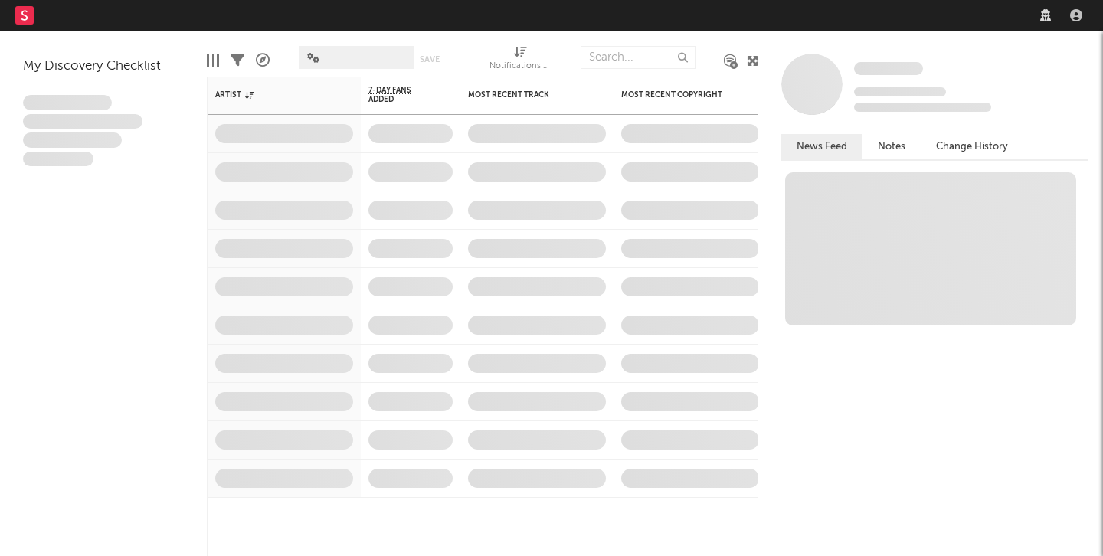
click at [858, 14] on nav "Dashboard Discovery Assistant Charts Leads" at bounding box center [551, 15] width 1103 height 31
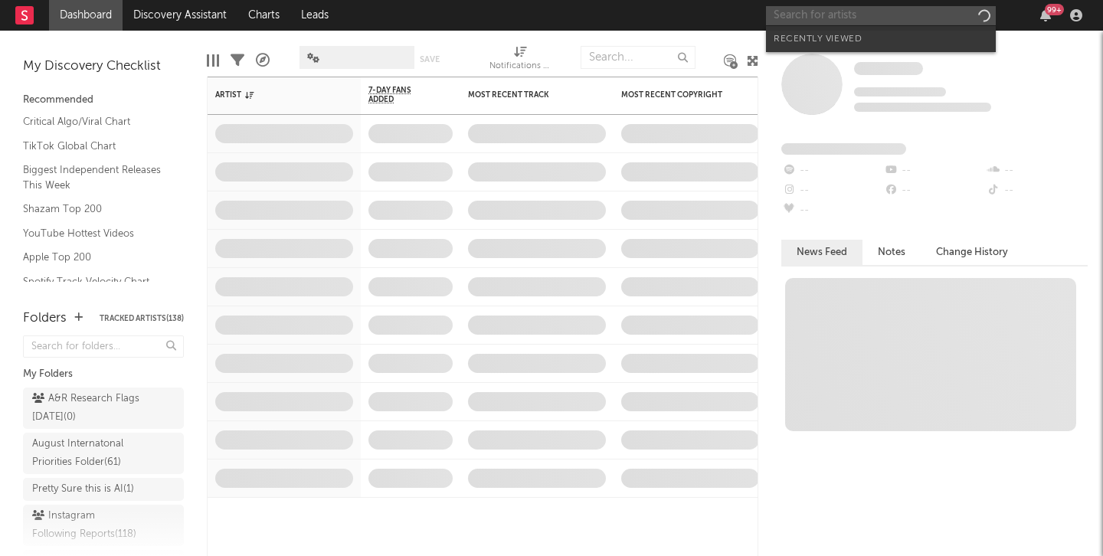
click at [871, 17] on input "text" at bounding box center [881, 15] width 230 height 19
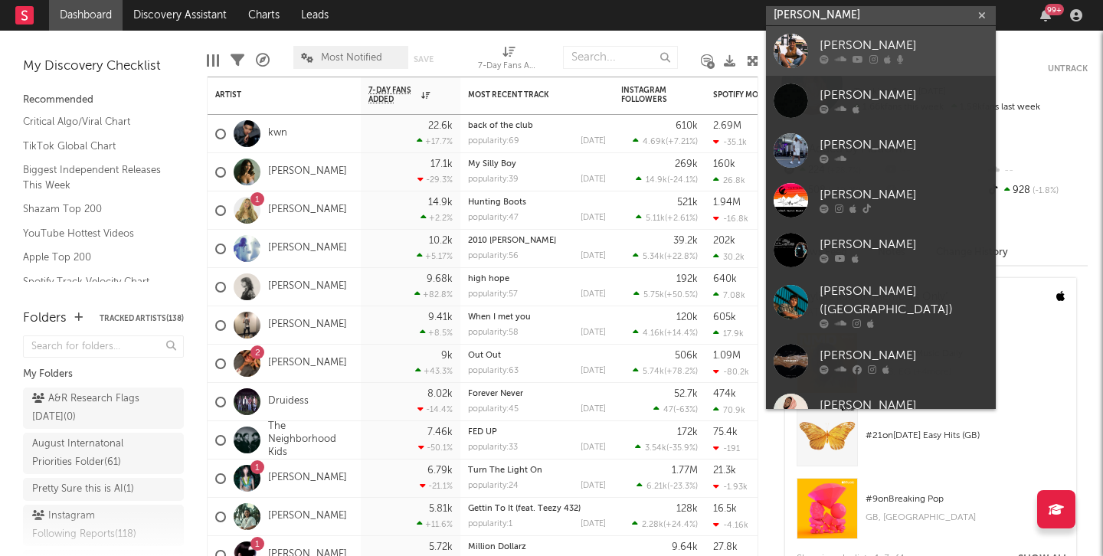
type input "Jenks"
click at [839, 55] on icon at bounding box center [840, 59] width 11 height 9
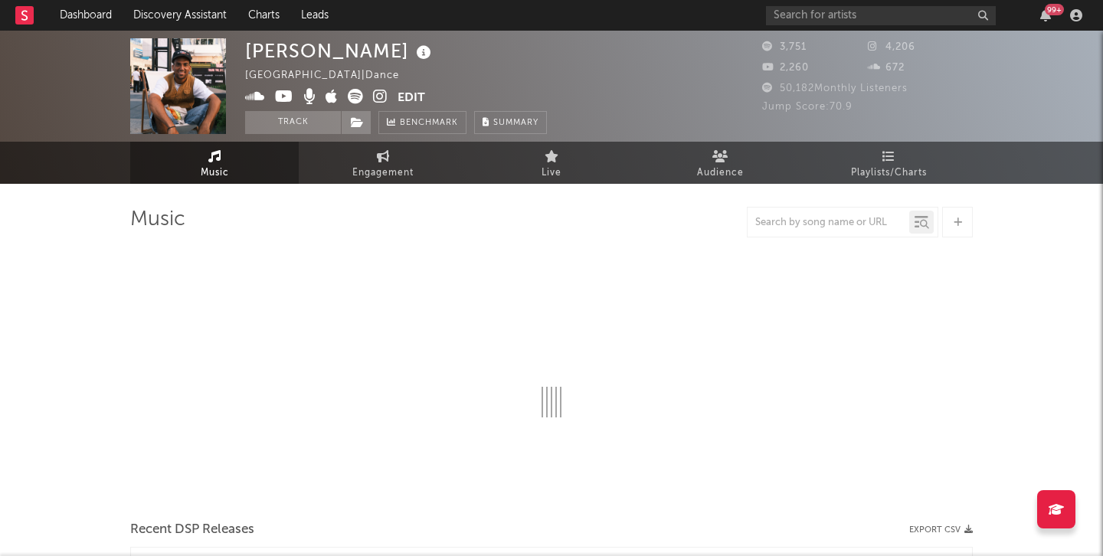
select select "6m"
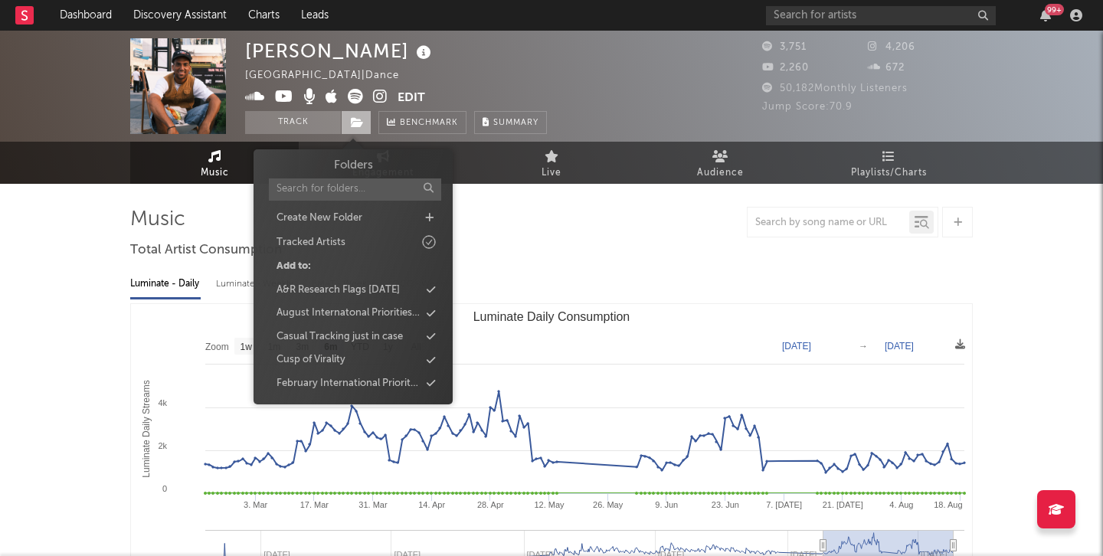
click at [361, 123] on icon at bounding box center [357, 122] width 13 height 11
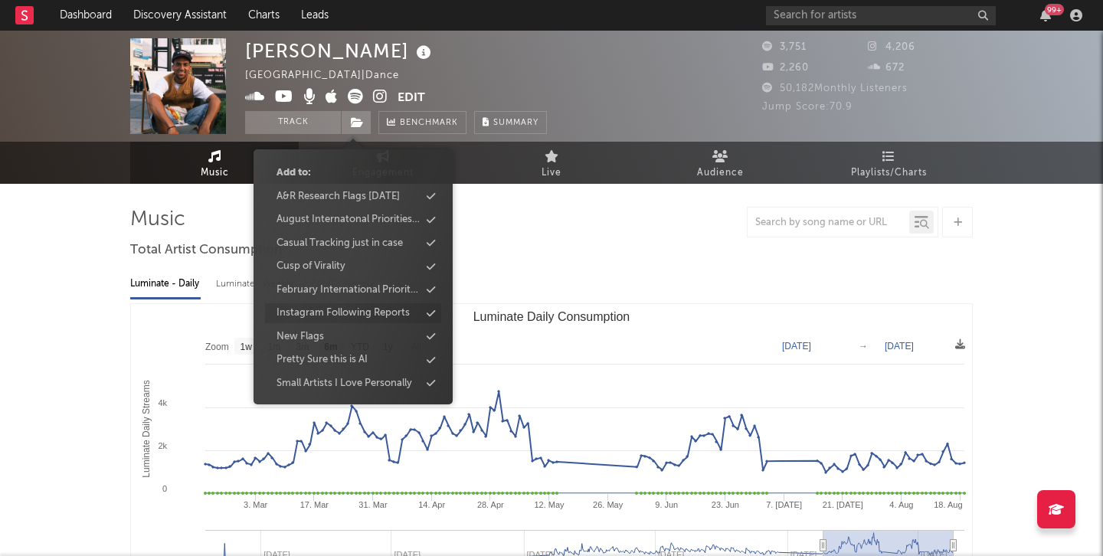
click at [366, 311] on div "Instagram Following Reports" at bounding box center [342, 312] width 133 height 15
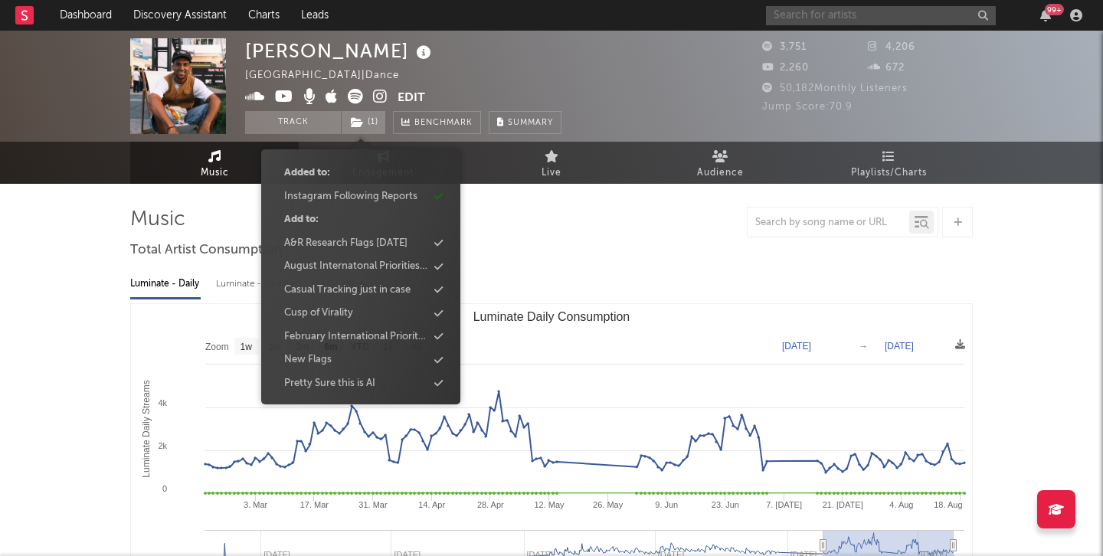
click at [818, 11] on input "text" at bounding box center [881, 15] width 230 height 19
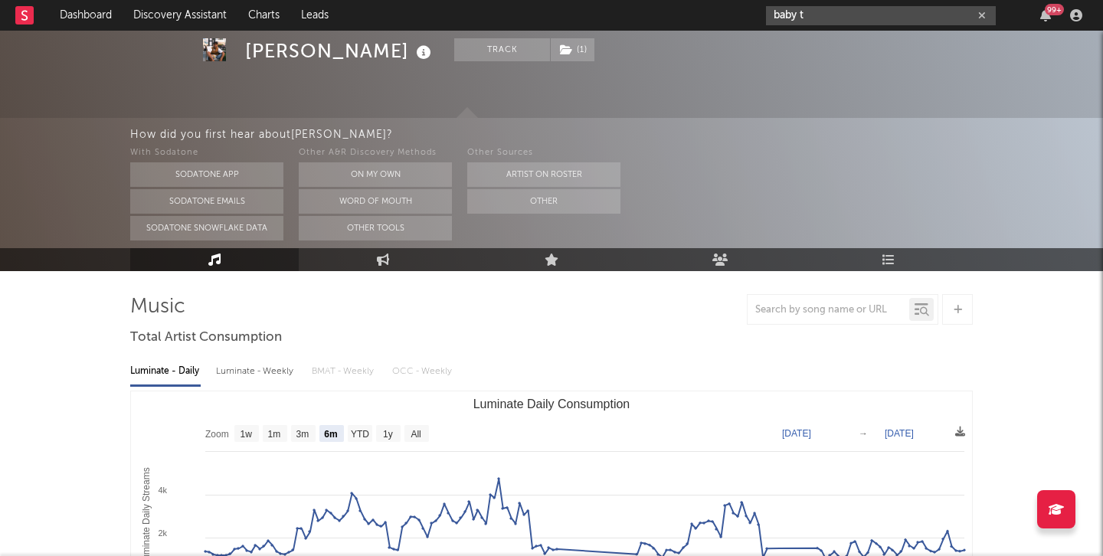
scroll to position [55, 0]
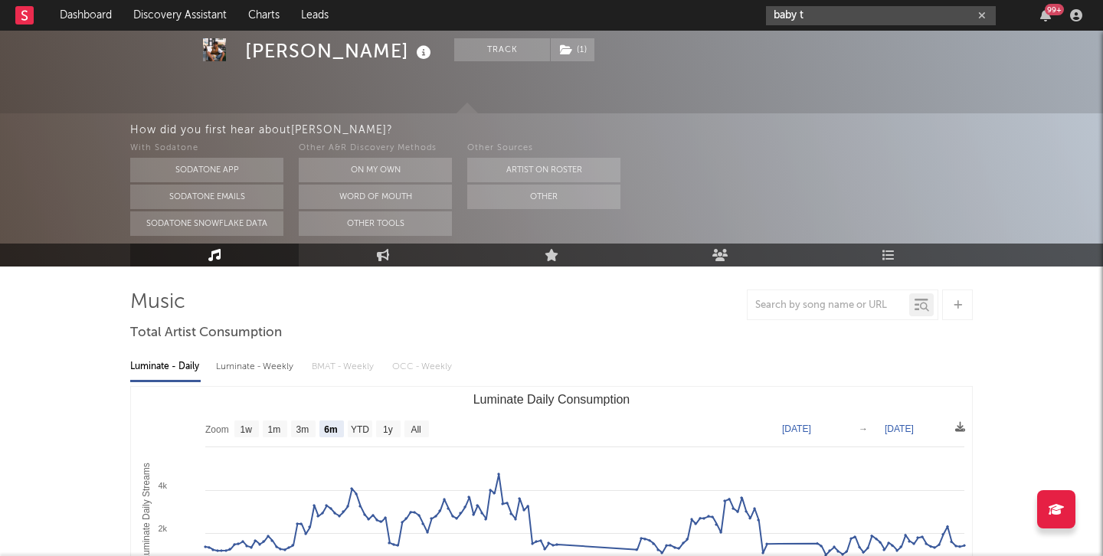
type input "baby t"
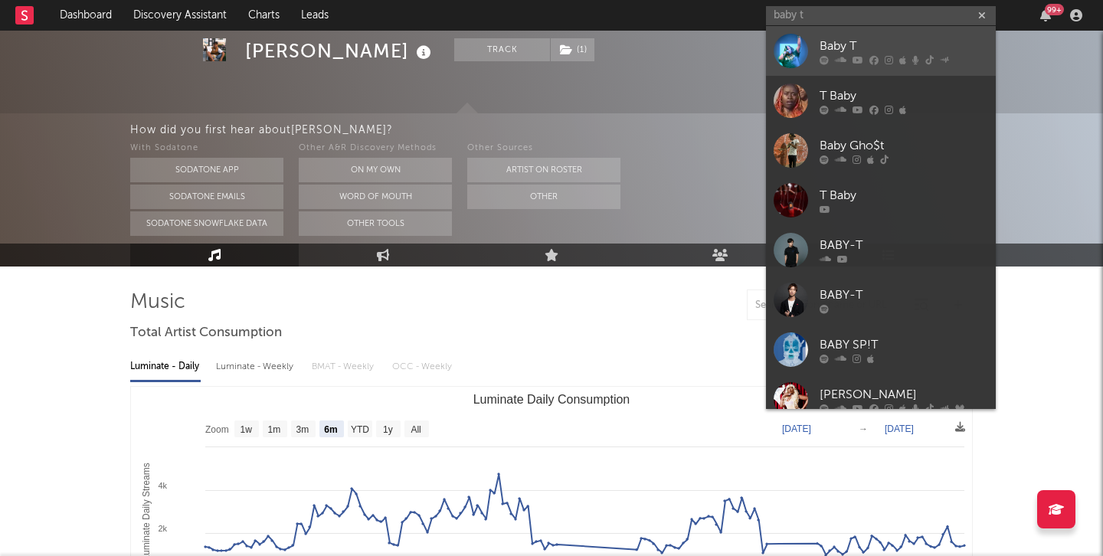
click at [820, 30] on link "Baby T" at bounding box center [881, 51] width 230 height 50
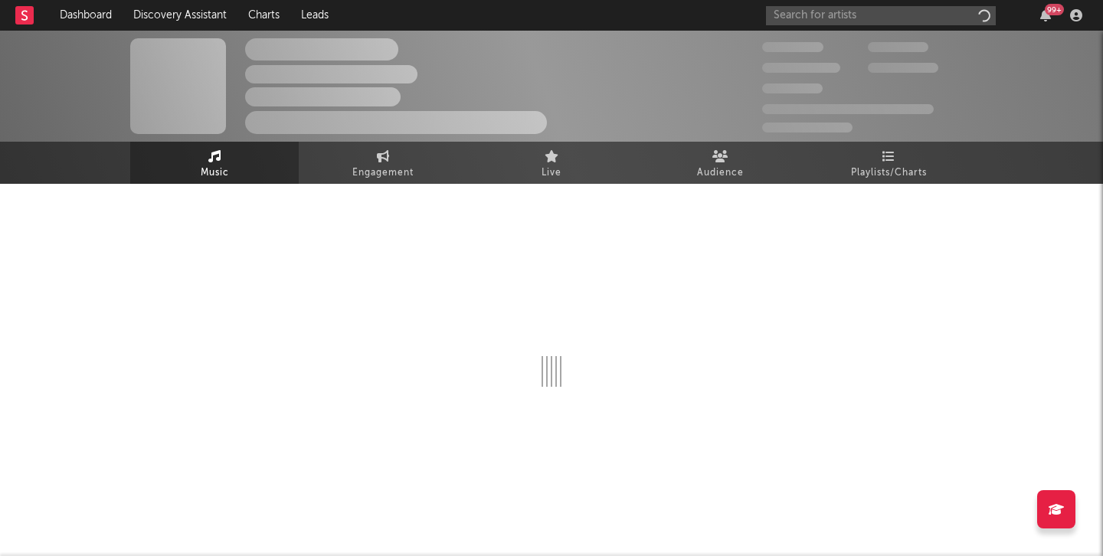
click at [786, 29] on div "99 +" at bounding box center [927, 15] width 322 height 31
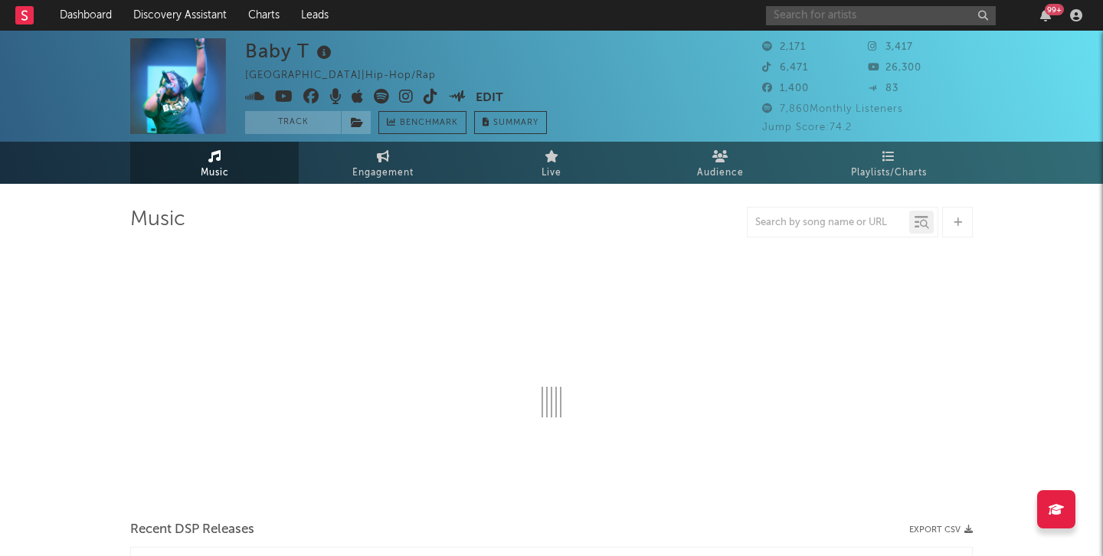
click at [822, 15] on input "text" at bounding box center [881, 15] width 230 height 19
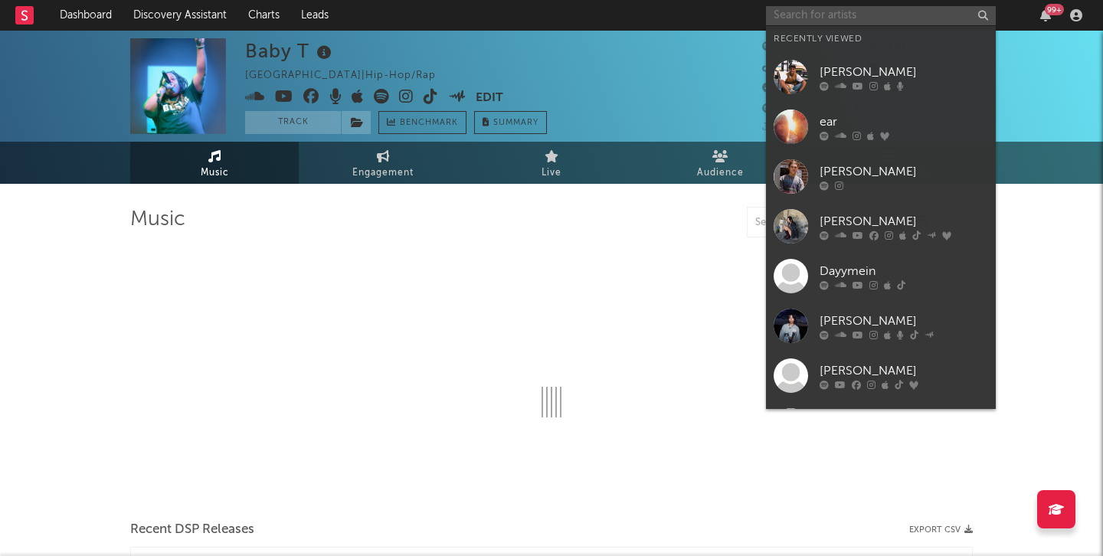
select select "1w"
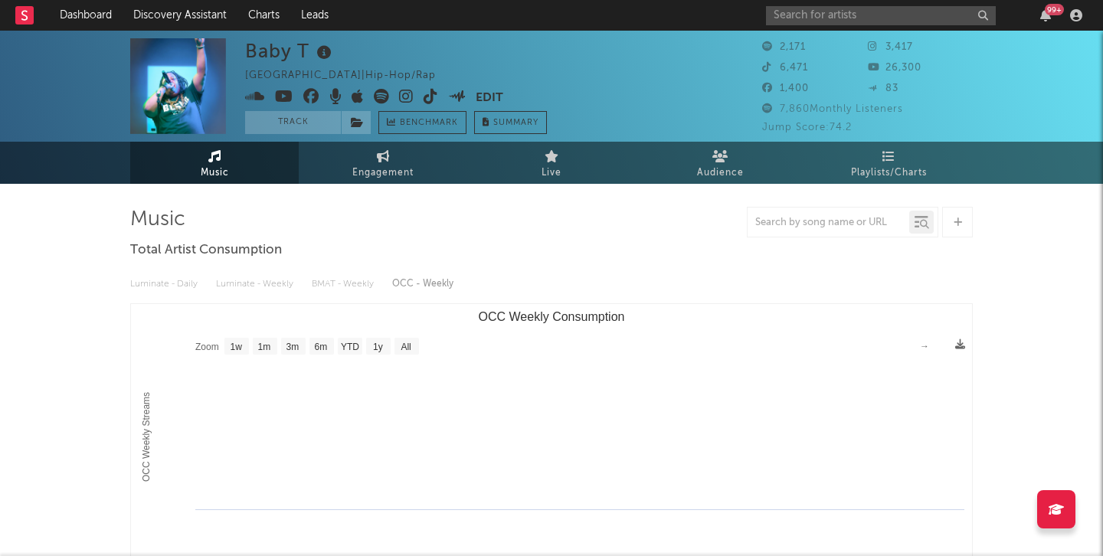
click at [696, 79] on div "Baby T Brazil | Hip-Hop/Rap Edit Track Benchmark Summary" at bounding box center [494, 86] width 498 height 96
click at [851, 8] on input "text" at bounding box center [881, 15] width 230 height 19
type input "baby t"
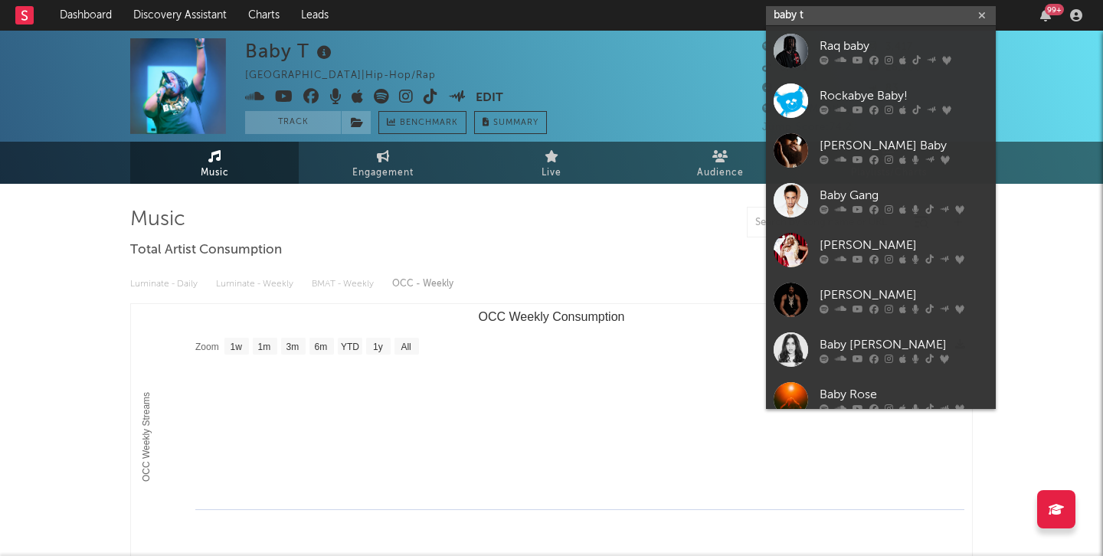
drag, startPoint x: 829, startPoint y: 21, endPoint x: 731, endPoint y: 17, distance: 98.1
click at [731, 18] on nav "Dashboard Discovery Assistant Charts Leads baby t 99 +" at bounding box center [551, 15] width 1103 height 31
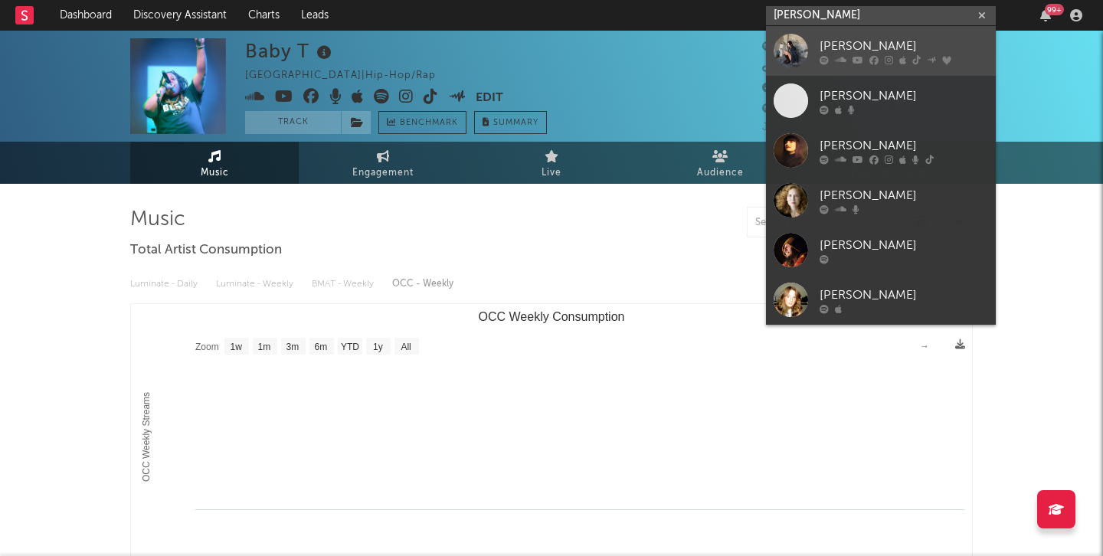
type input "[PERSON_NAME]"
click at [777, 41] on div at bounding box center [790, 51] width 34 height 34
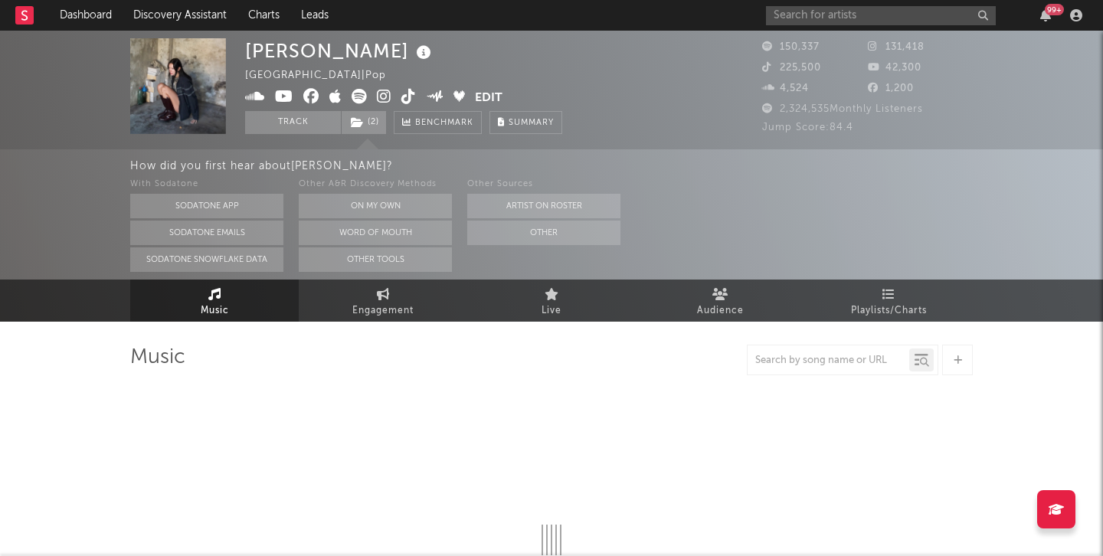
select select "6m"
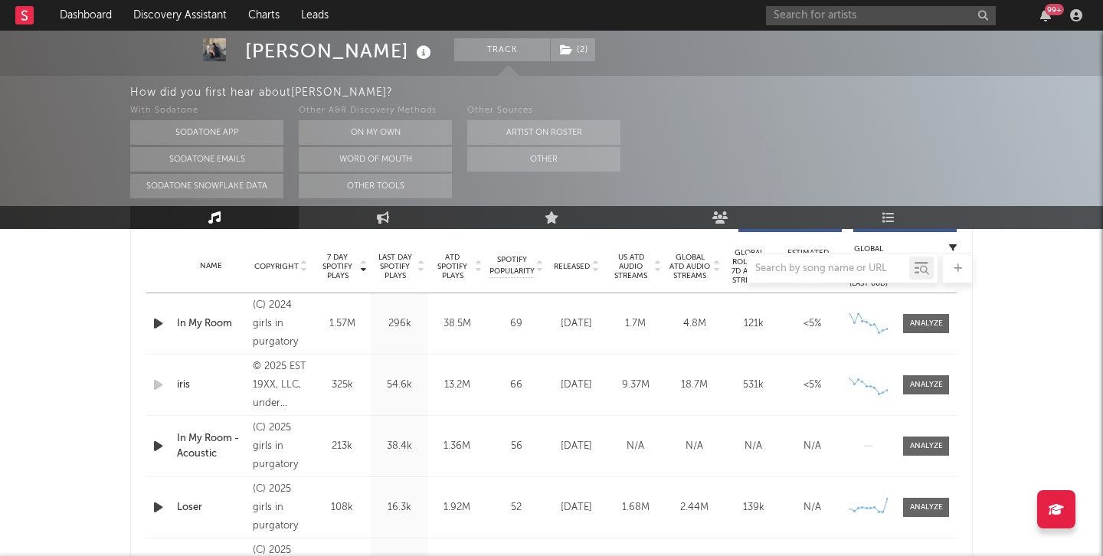
scroll to position [557, 0]
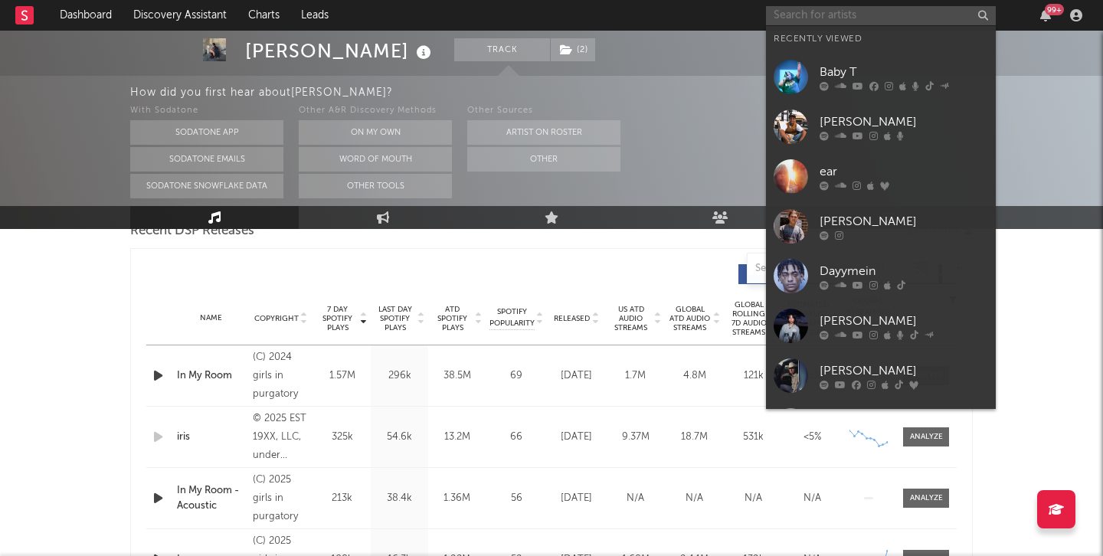
click at [818, 13] on input "text" at bounding box center [881, 15] width 230 height 19
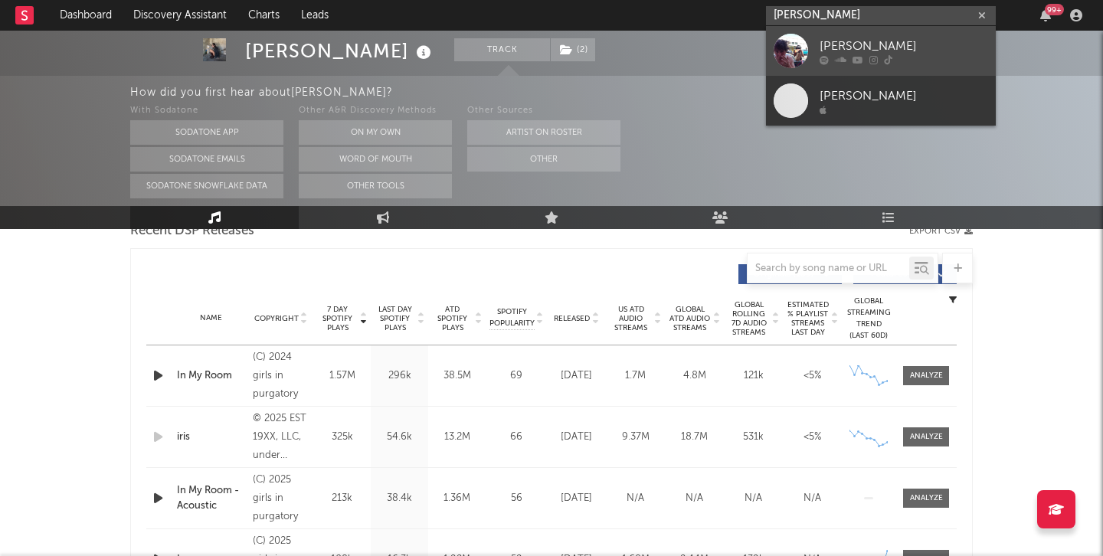
type input "benny bellson"
click at [787, 60] on div at bounding box center [790, 51] width 34 height 34
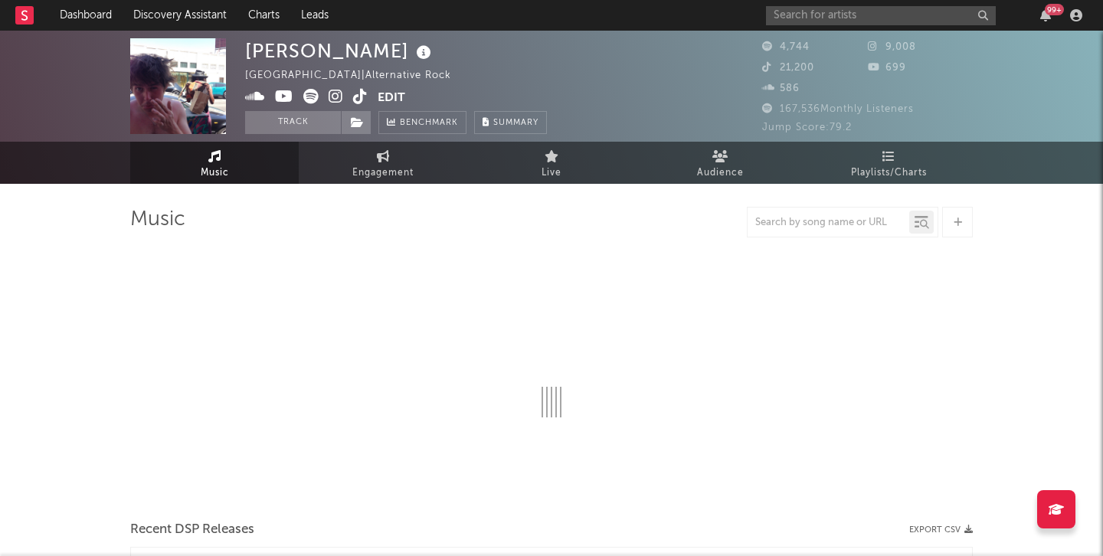
select select "6m"
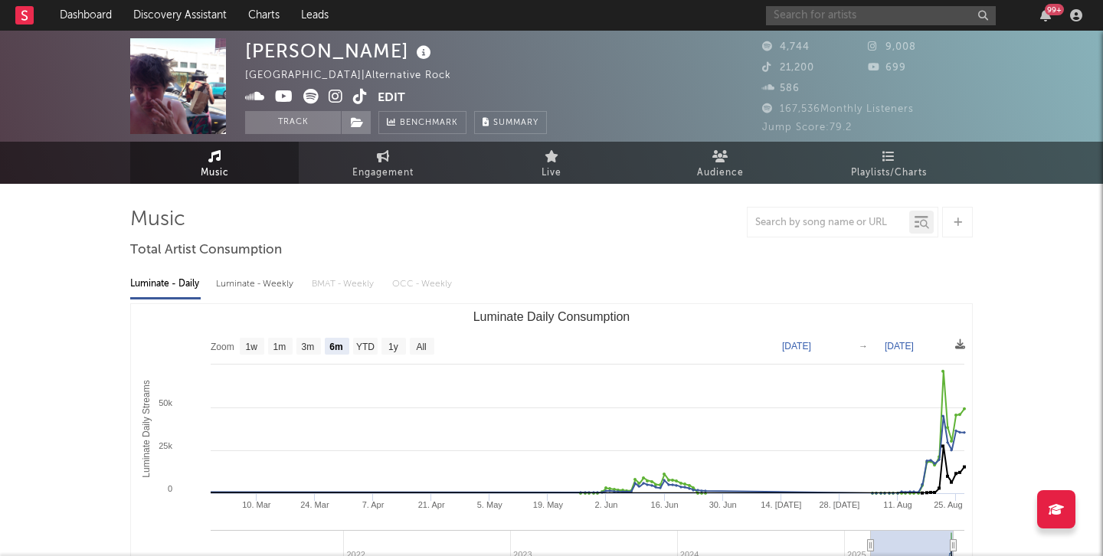
click at [865, 21] on input "text" at bounding box center [881, 15] width 230 height 19
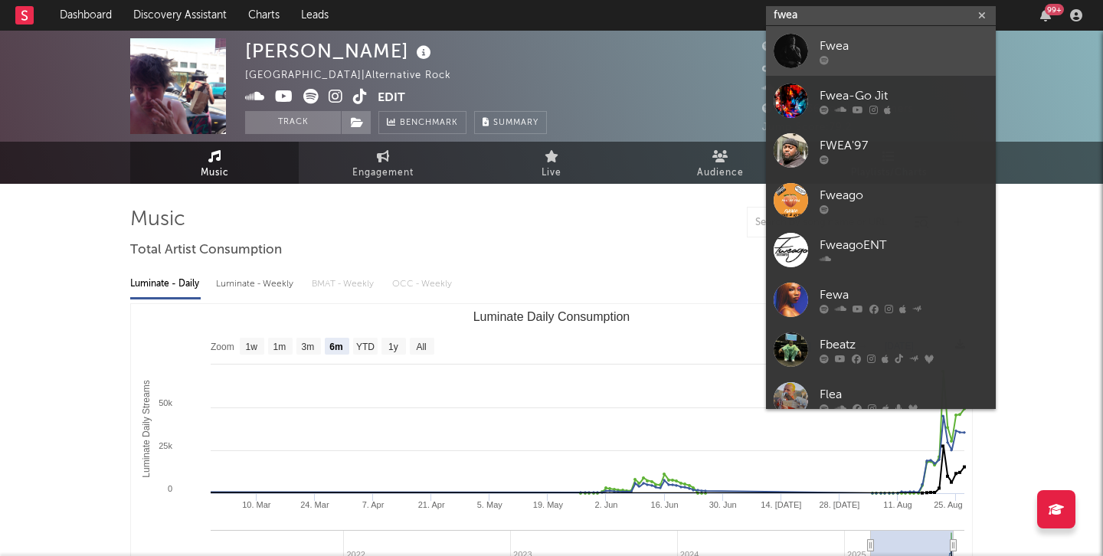
type input "fwea"
click at [873, 61] on div at bounding box center [903, 59] width 168 height 9
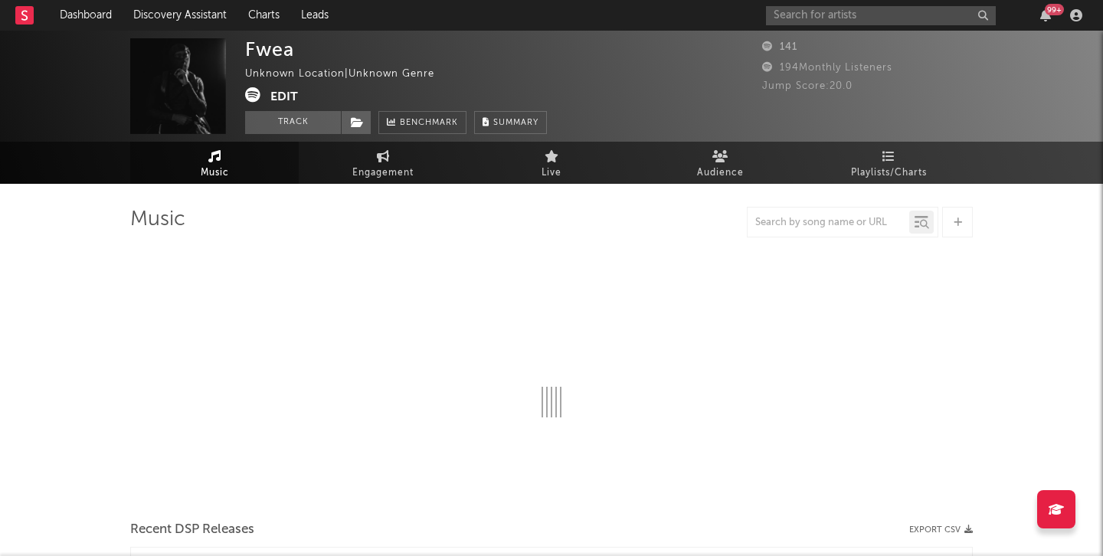
select select "1w"
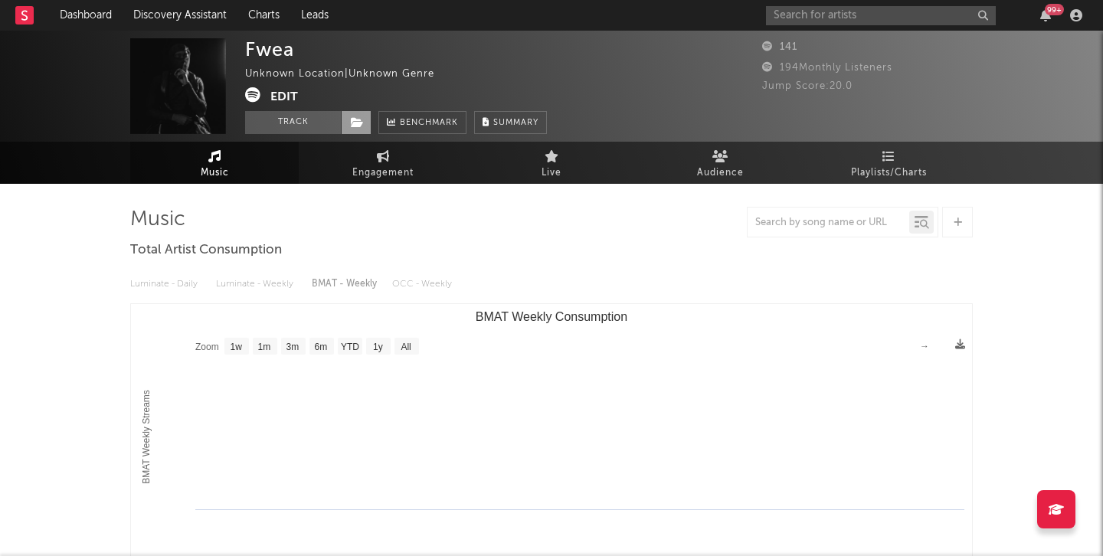
click at [354, 126] on icon at bounding box center [357, 122] width 13 height 11
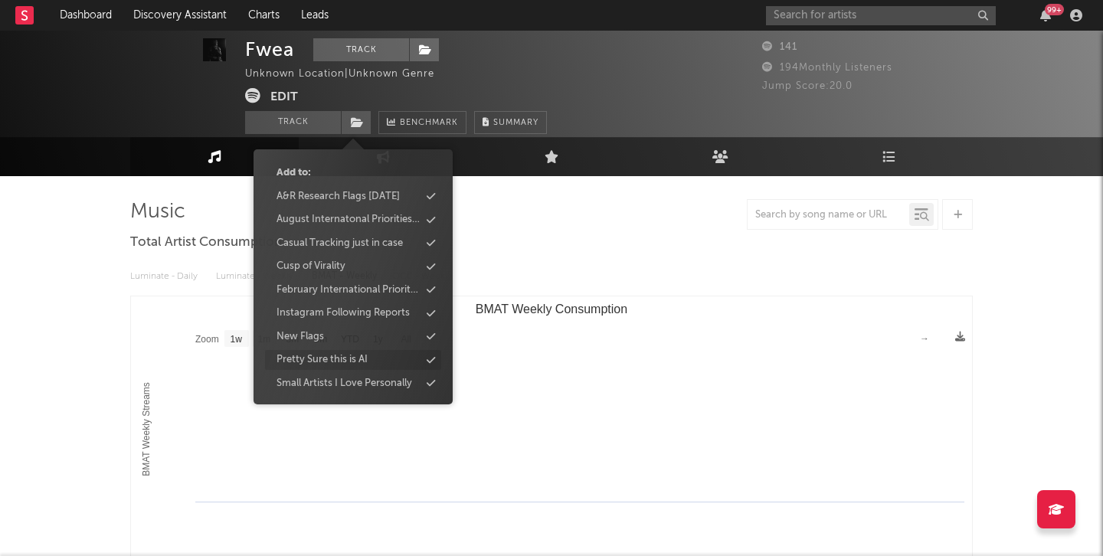
scroll to position [66, 0]
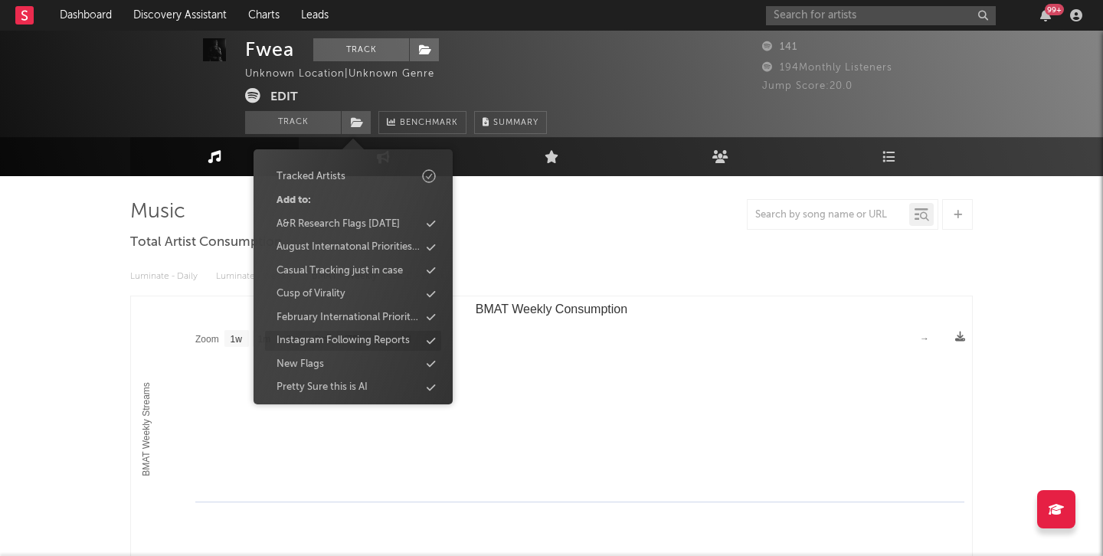
click at [368, 337] on div "Instagram Following Reports" at bounding box center [342, 340] width 133 height 15
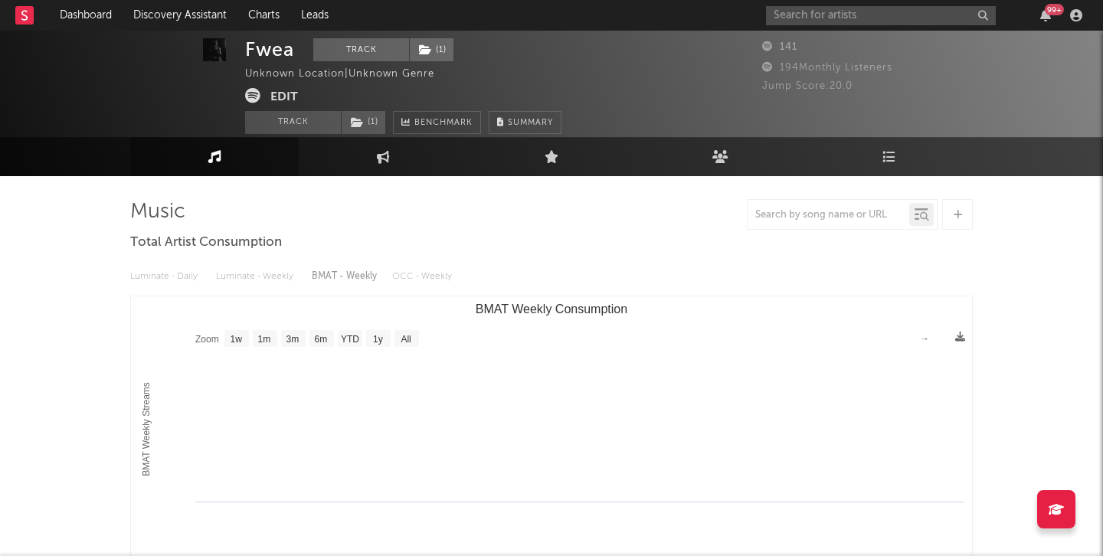
click at [595, 296] on div "Zoom 1w 1m 3m 6m YTD 1y All Created with Highcharts 10.3.3 BMAT Weekly Streams …" at bounding box center [551, 450] width 842 height 308
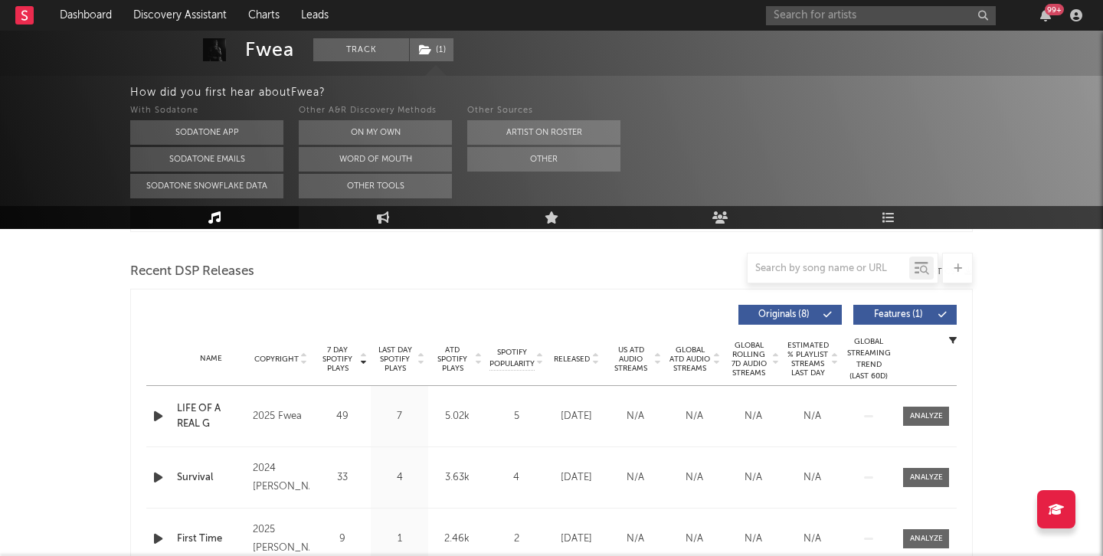
scroll to position [0, 0]
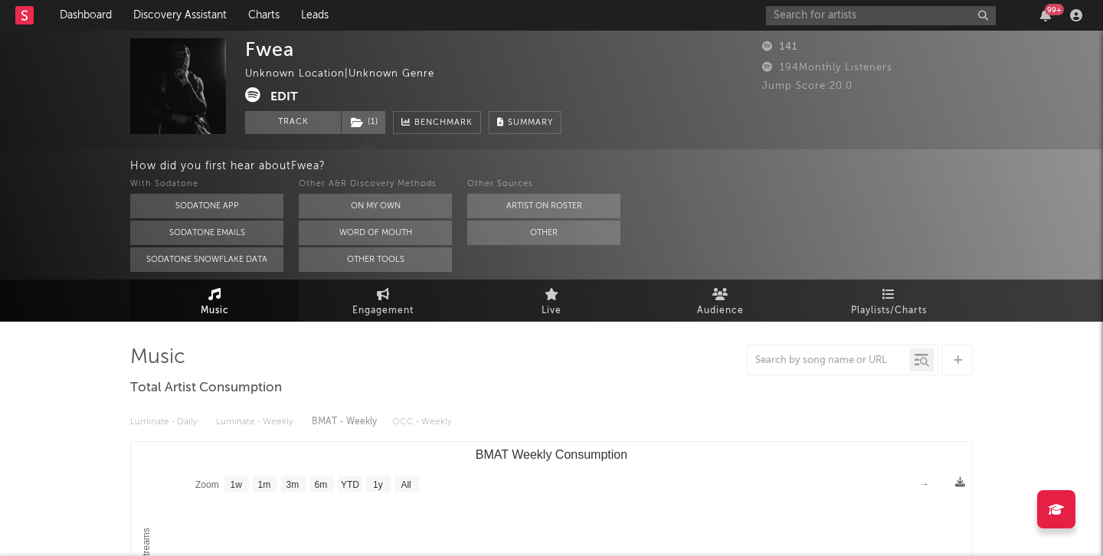
click at [286, 93] on button "Edit" at bounding box center [284, 96] width 28 height 19
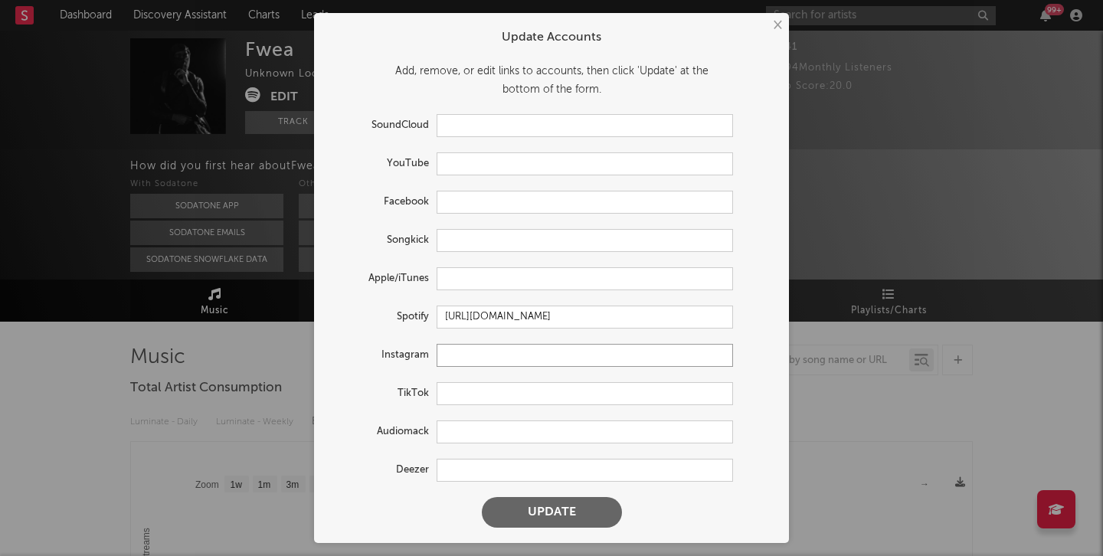
click at [471, 358] on input "text" at bounding box center [584, 355] width 296 height 23
paste input "https://www.instagram.com/fbmfwea"
type input "https://www.instagram.com/fbmfwea"
click at [482, 497] on button "Update" at bounding box center [552, 512] width 140 height 31
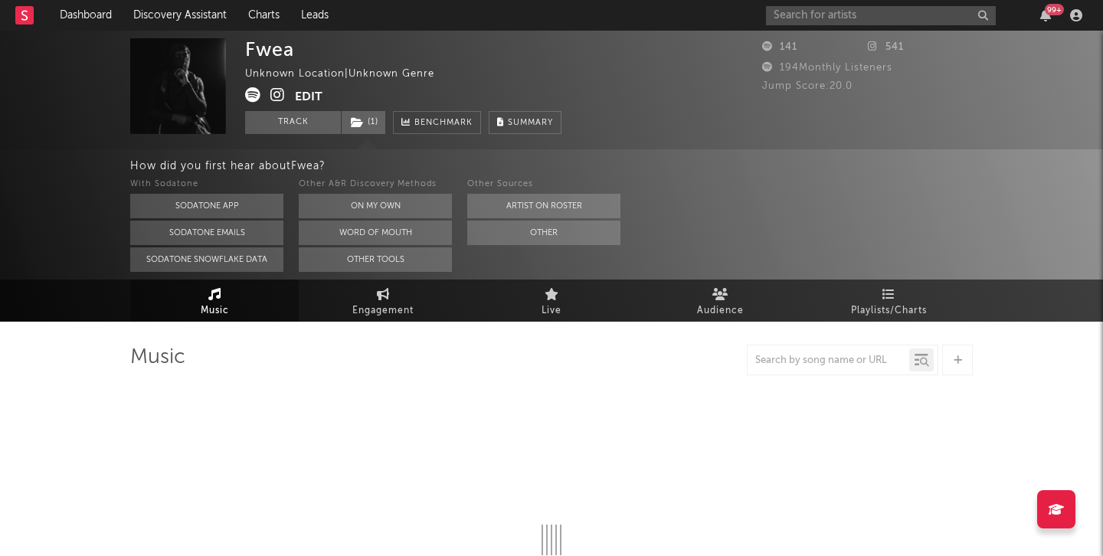
select select "1w"
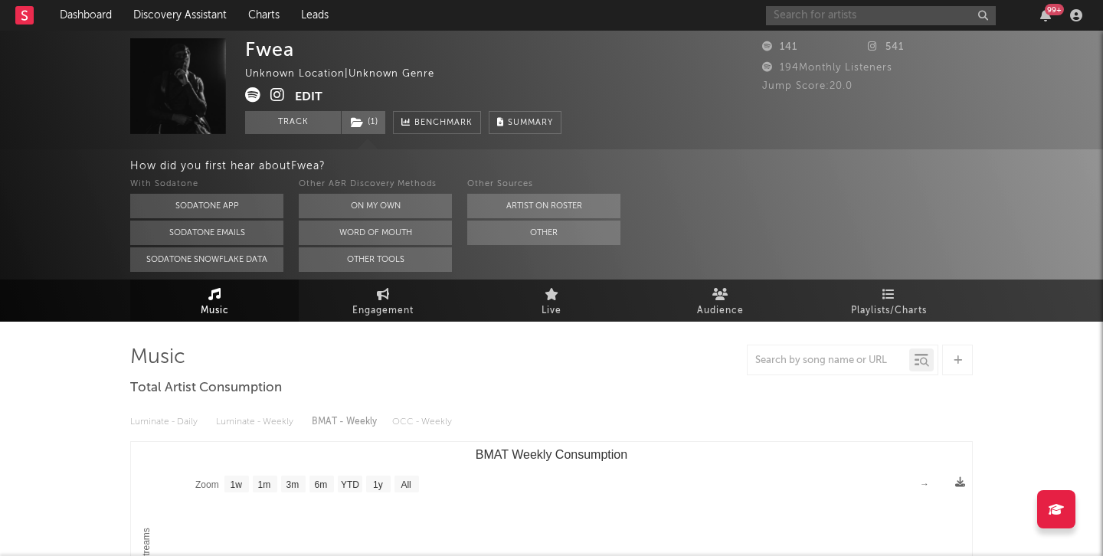
click at [781, 8] on input "text" at bounding box center [881, 15] width 230 height 19
type input "g"
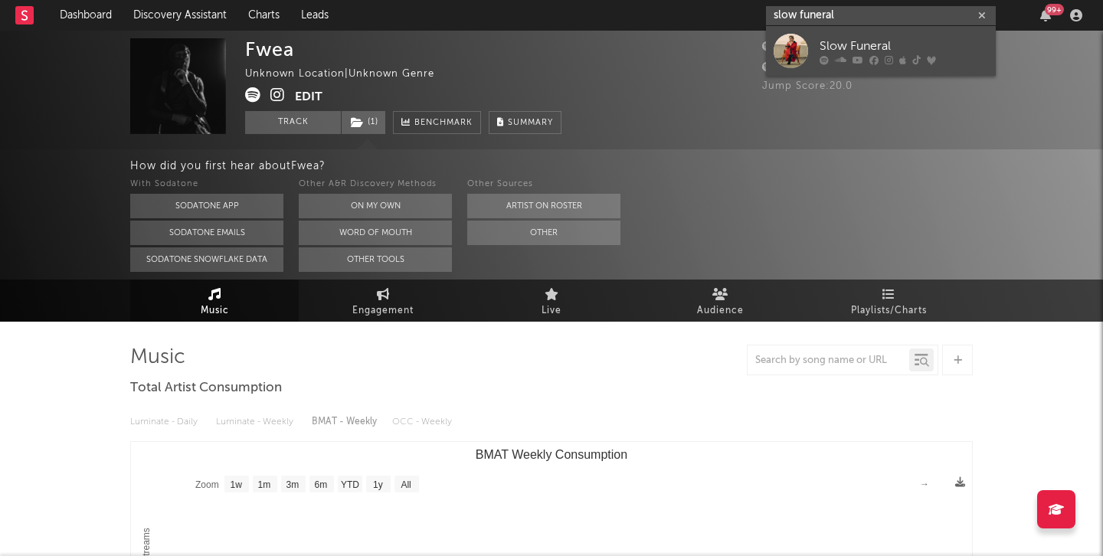
type input "slow funeral"
click at [849, 41] on div "Slow Funeral" at bounding box center [903, 46] width 168 height 18
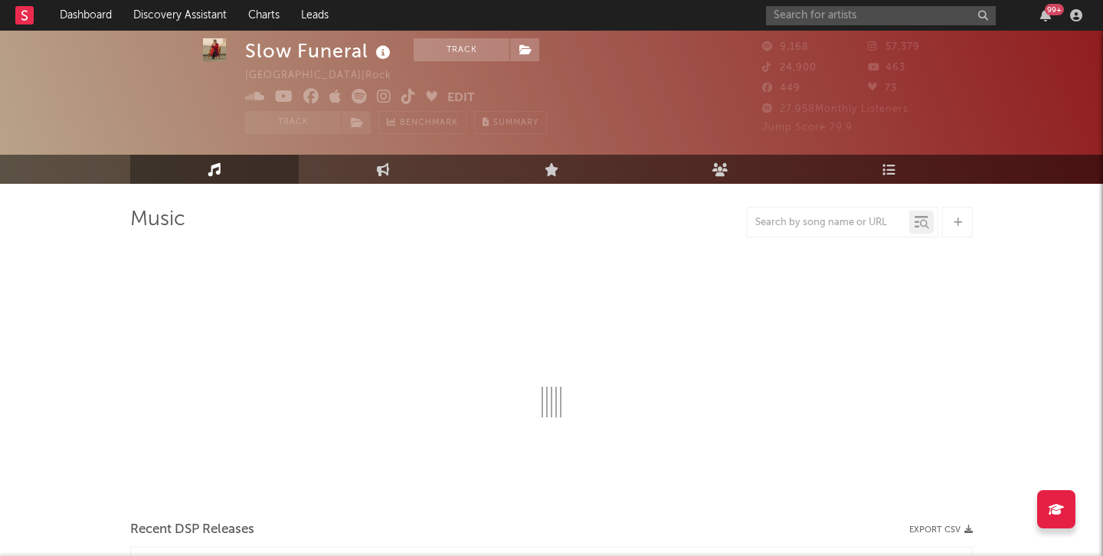
select select "1w"
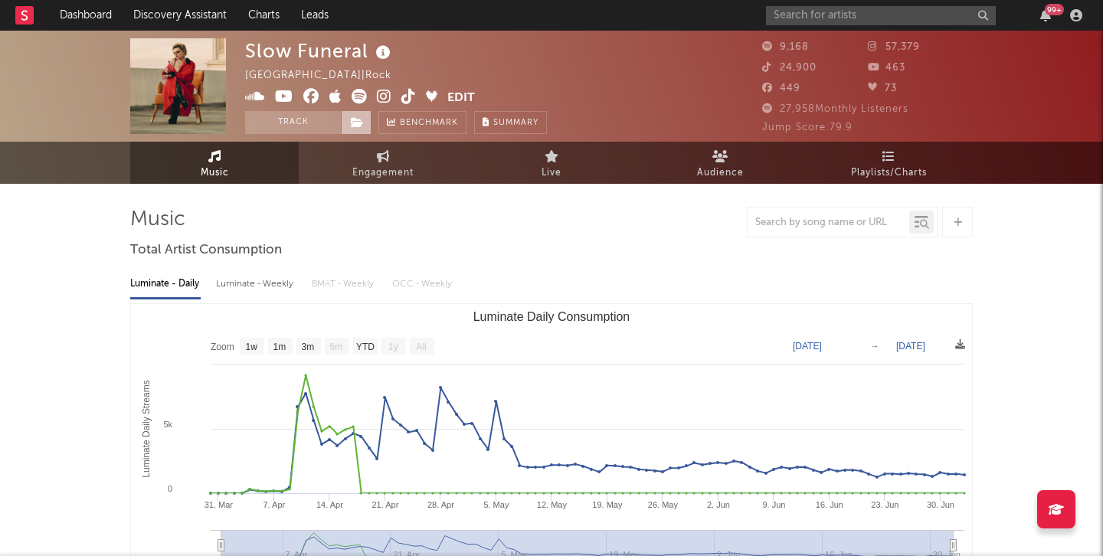
click at [354, 122] on icon at bounding box center [357, 122] width 13 height 11
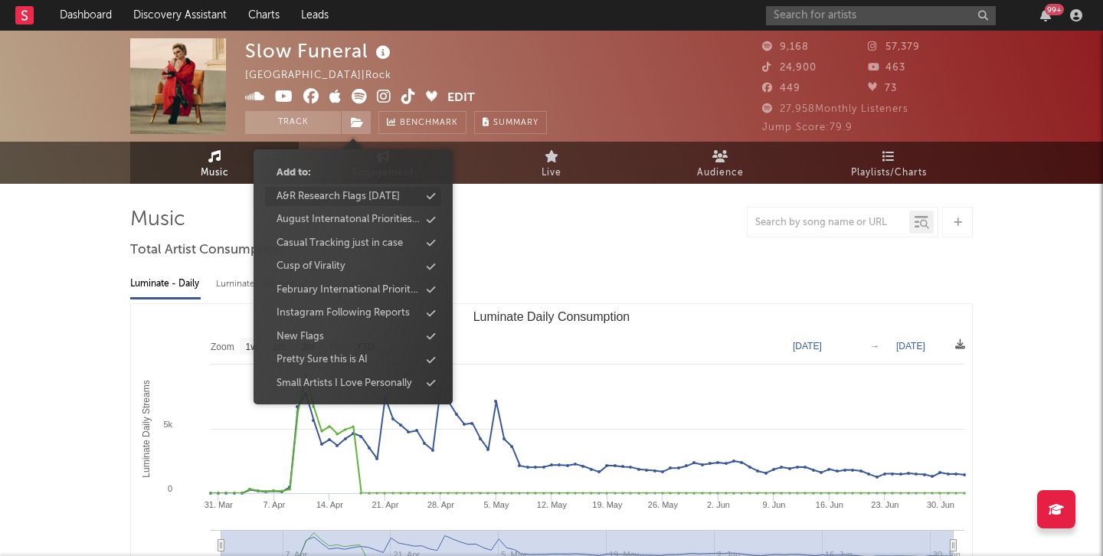
scroll to position [2, 0]
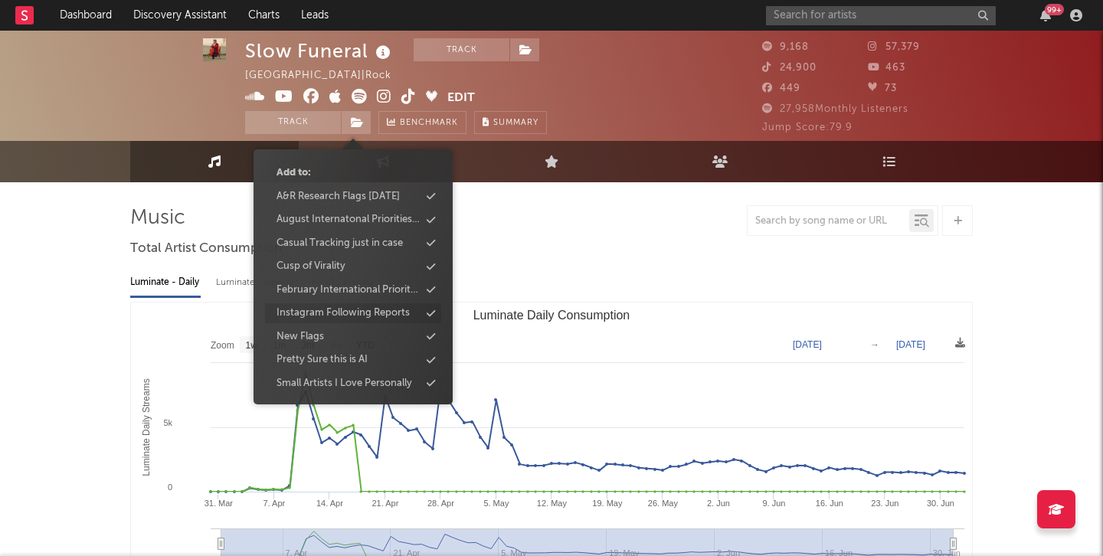
click at [368, 312] on div "Instagram Following Reports" at bounding box center [342, 312] width 133 height 15
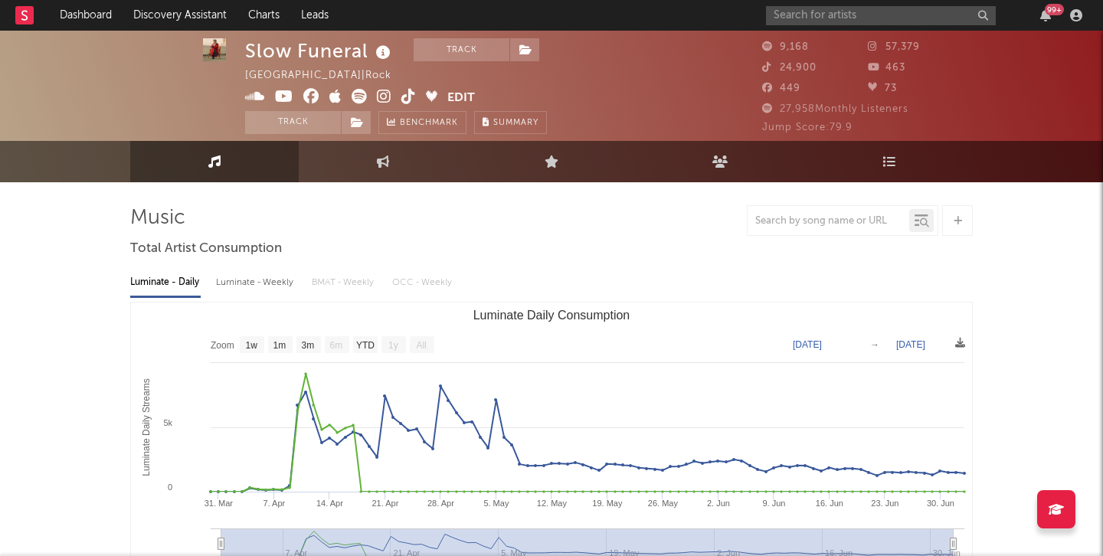
click at [816, 4] on div "99 +" at bounding box center [927, 15] width 322 height 31
click at [816, 19] on input "text" at bounding box center [881, 15] width 230 height 19
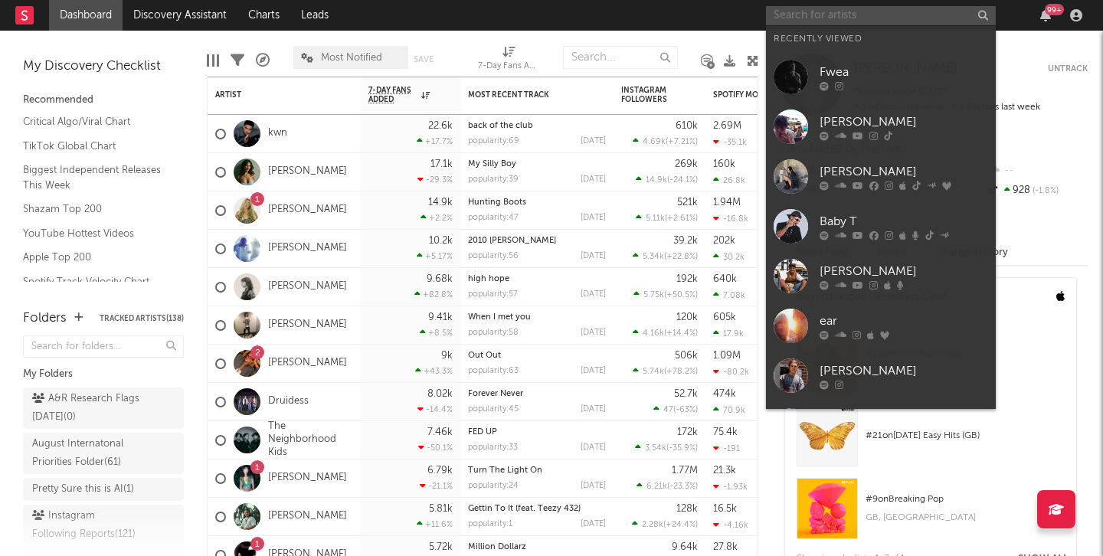
click at [818, 16] on input "text" at bounding box center [881, 15] width 230 height 19
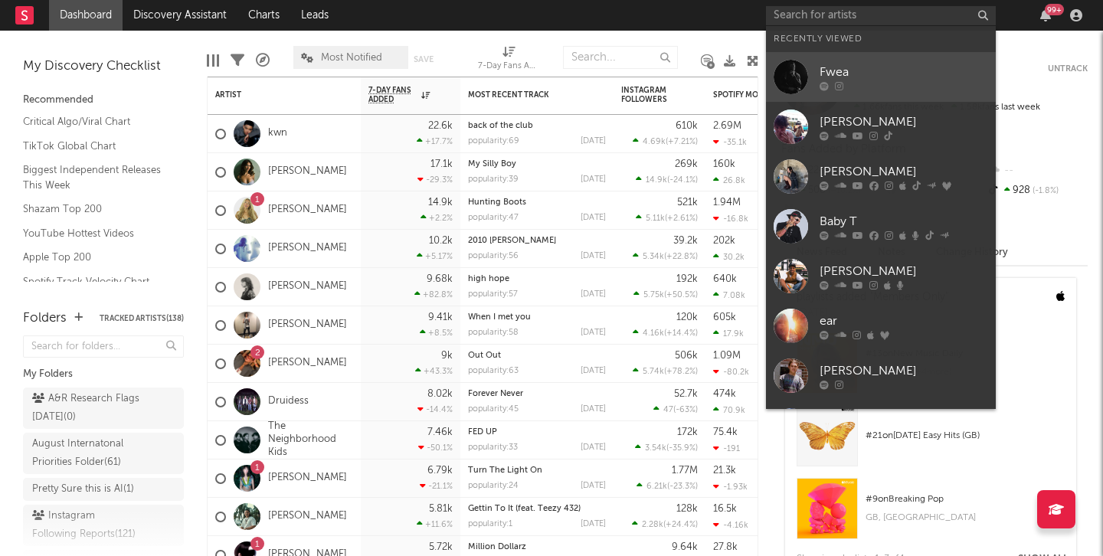
click at [816, 84] on link "Fwea" at bounding box center [881, 77] width 230 height 50
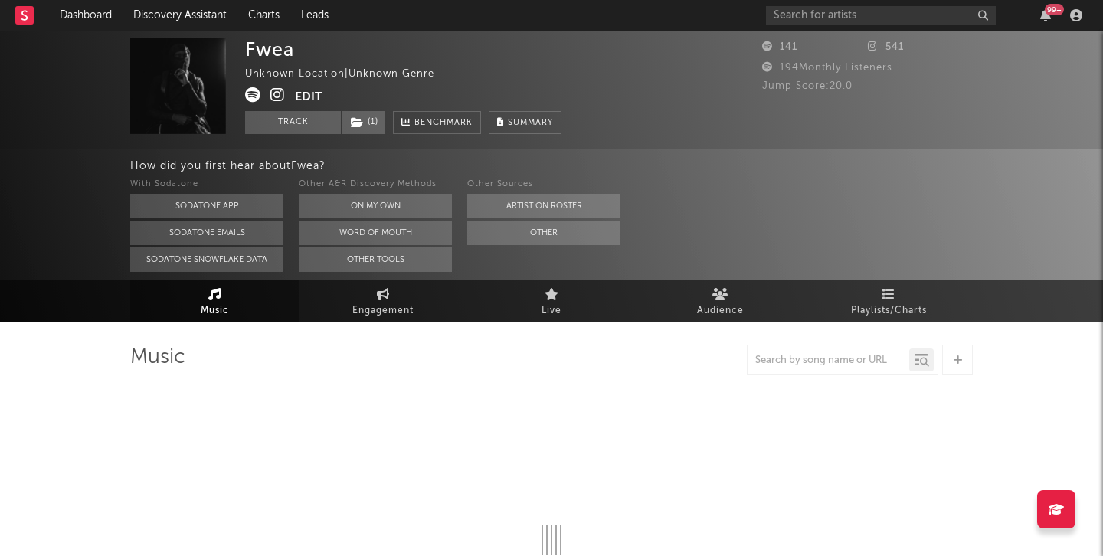
select select "1w"
